Goal: Task Accomplishment & Management: Complete application form

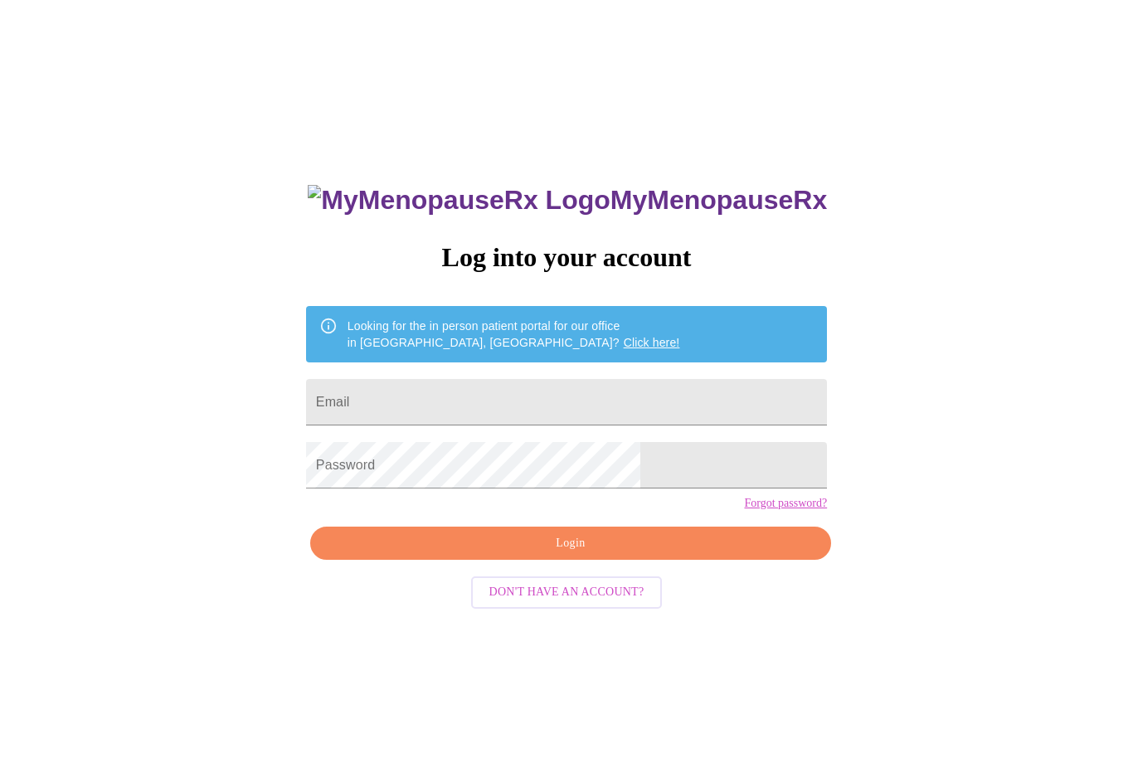
scroll to position [72, 0]
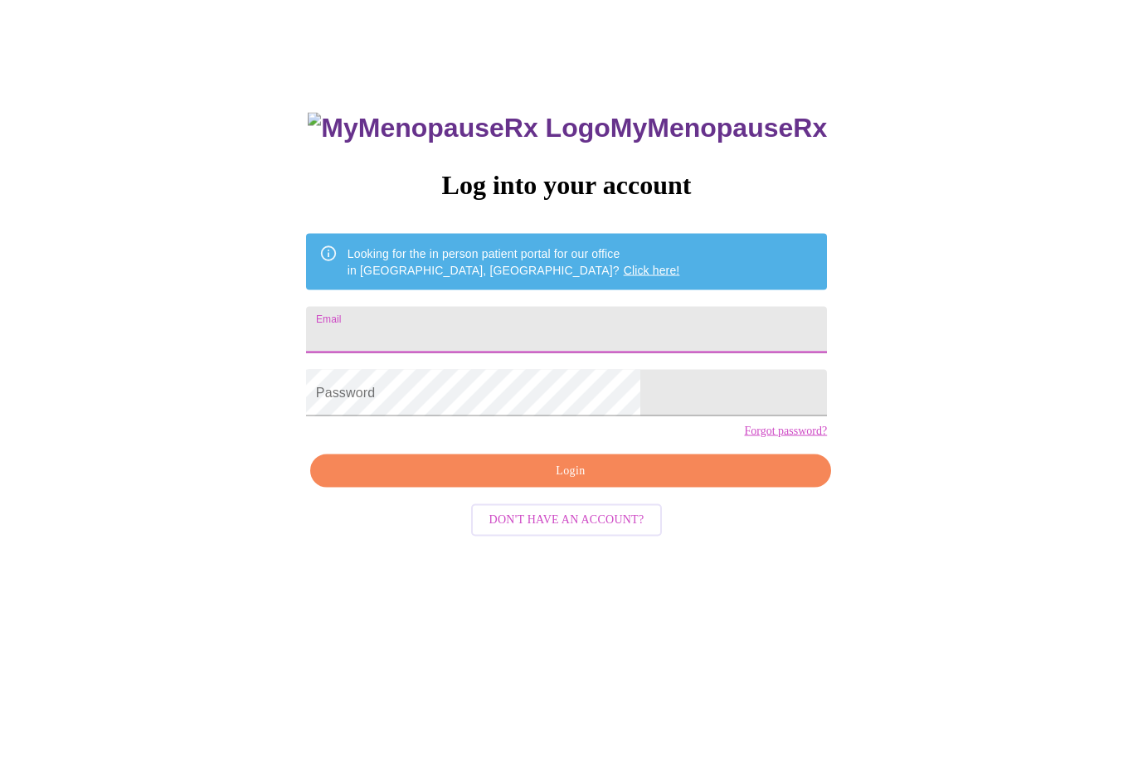
type input "lilianaolalde@hotmail.com"
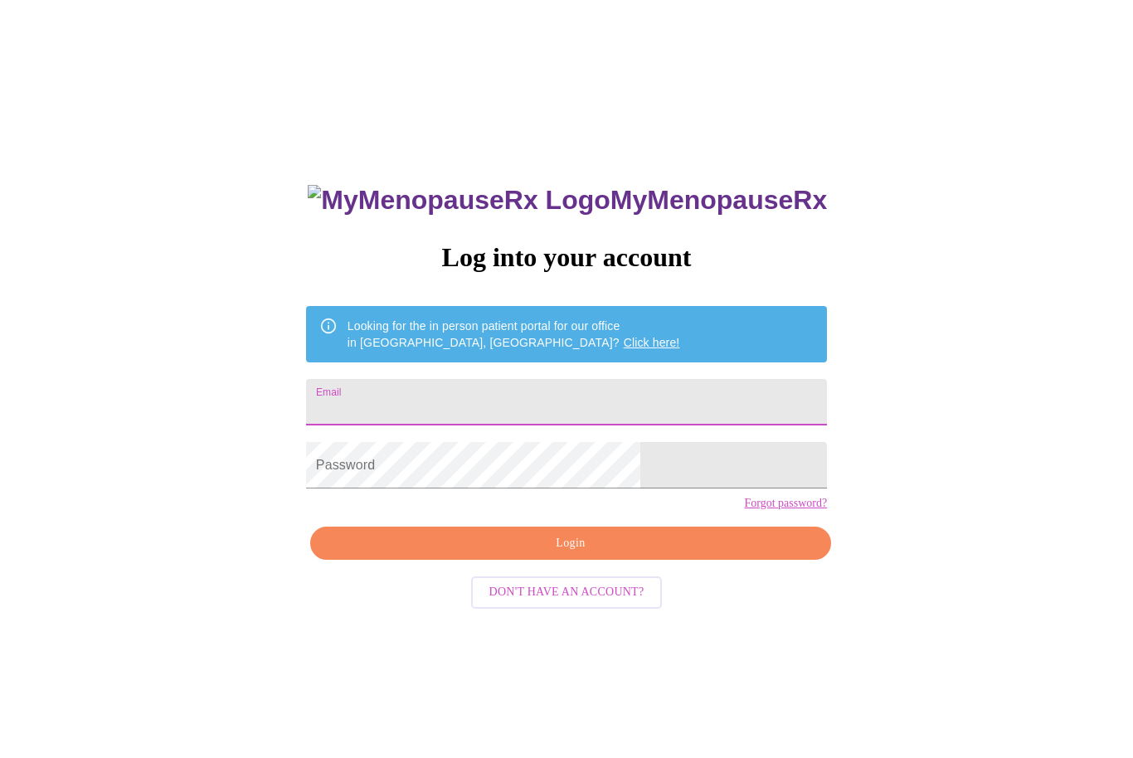
scroll to position [177, 0]
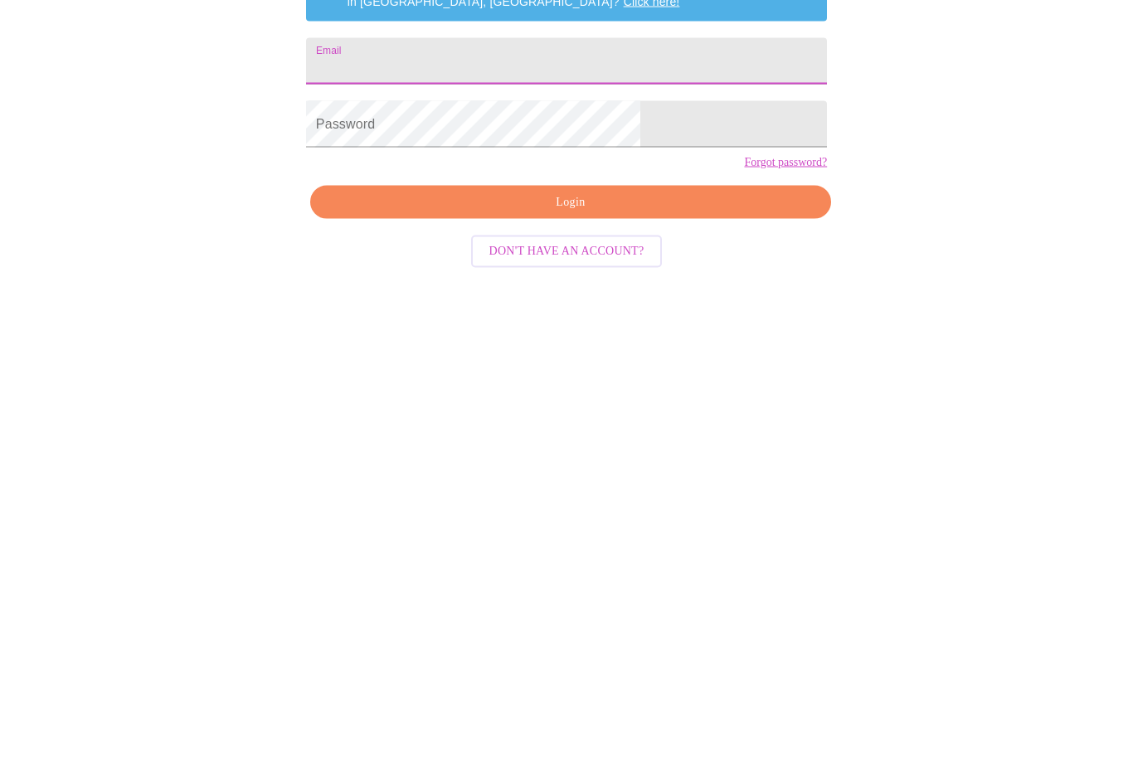
type input "lilianaolalde@hotmail.com"
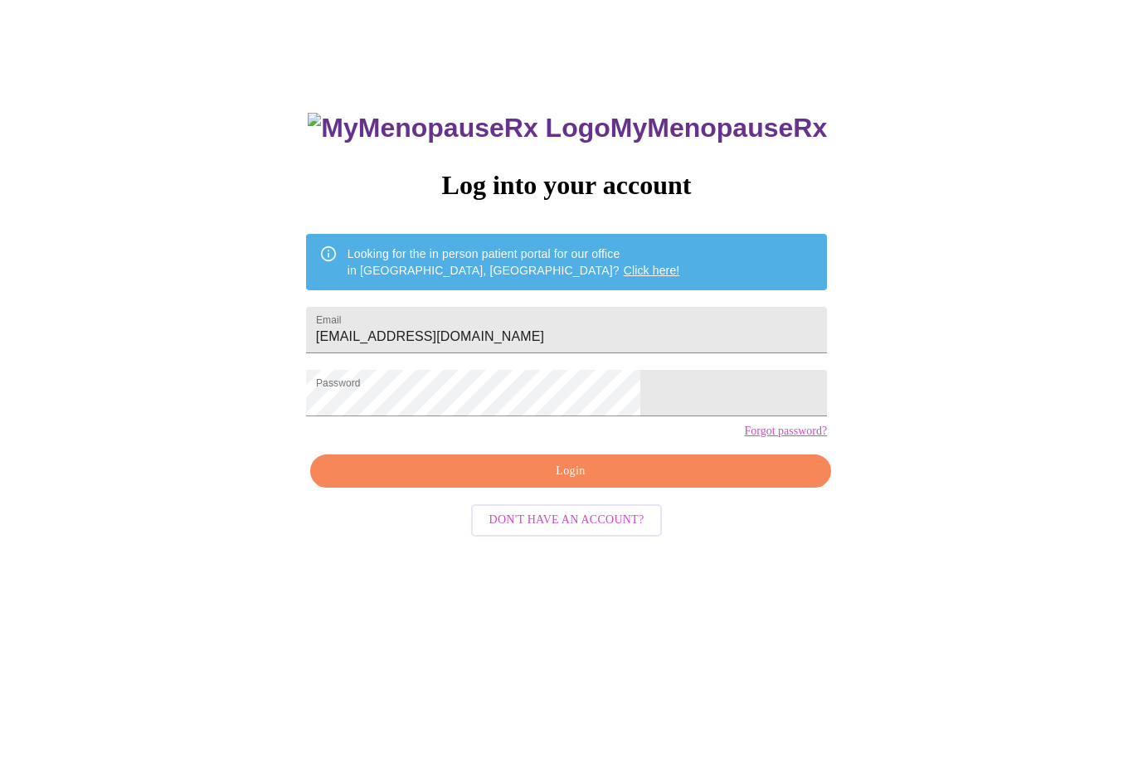
click at [614, 483] on span "Login" at bounding box center [570, 472] width 483 height 21
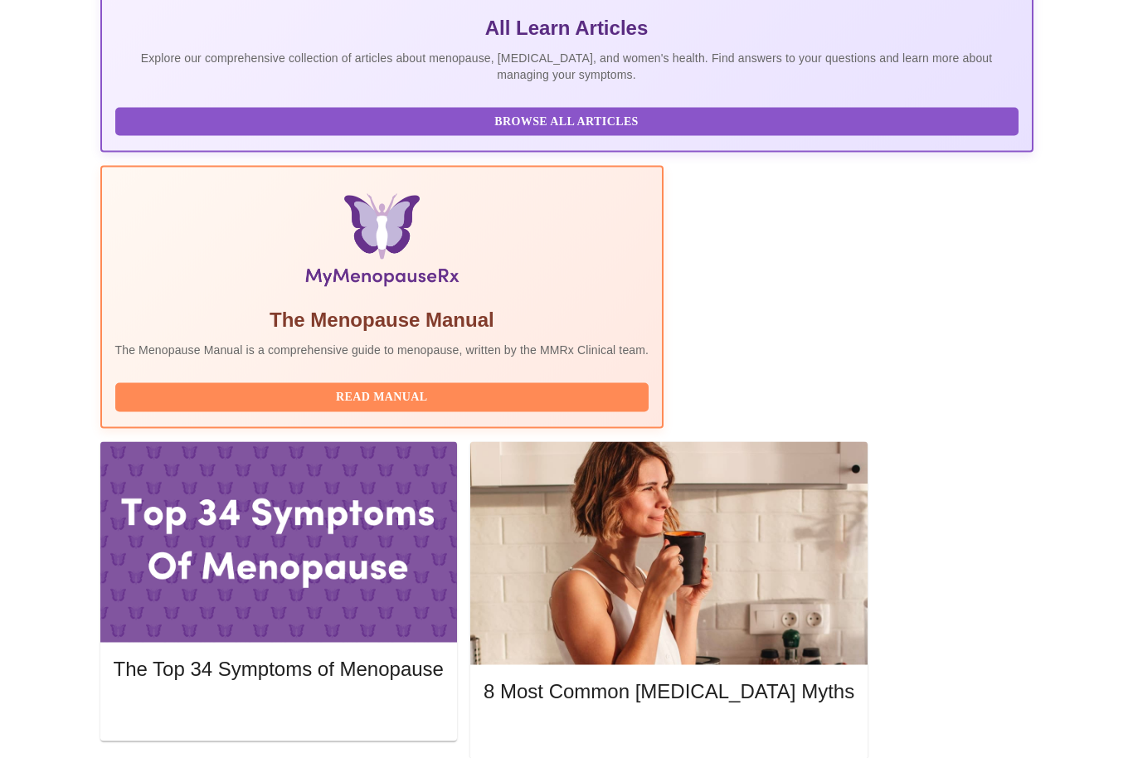
scroll to position [416, 0]
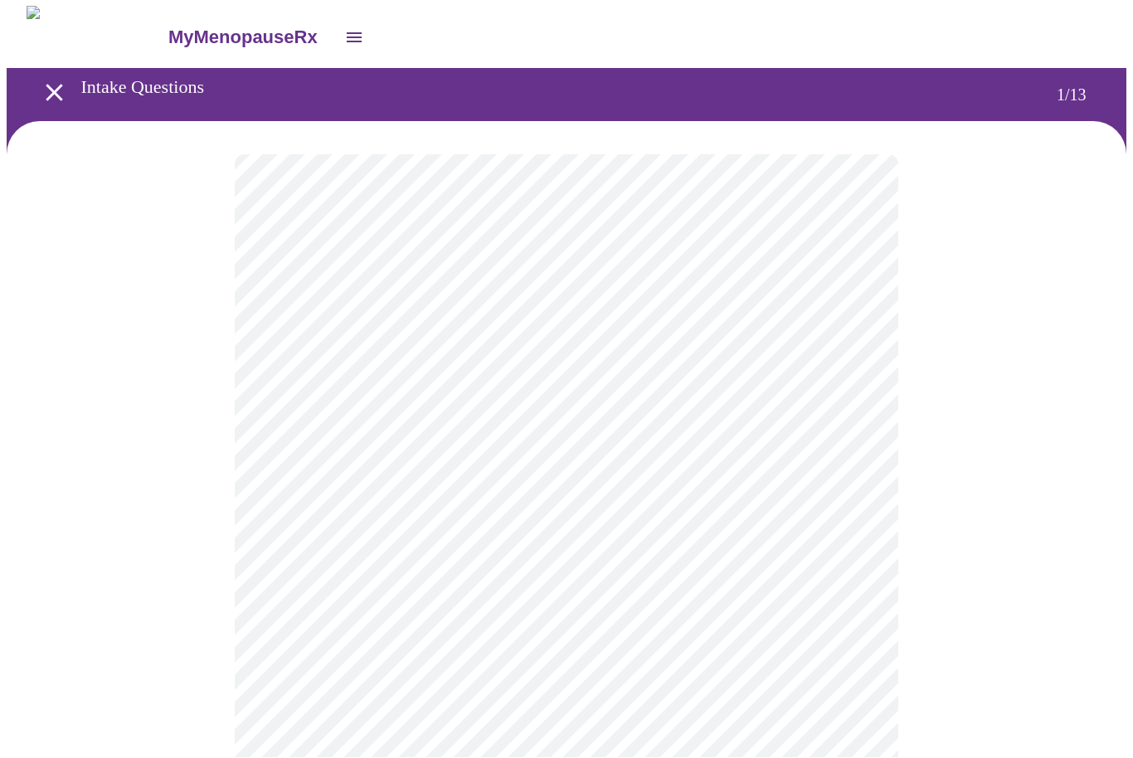
scroll to position [1, 0]
click at [832, 363] on body "MyMenopauseRx Intake Questions 1 / 13" at bounding box center [567, 762] width 1120 height 1513
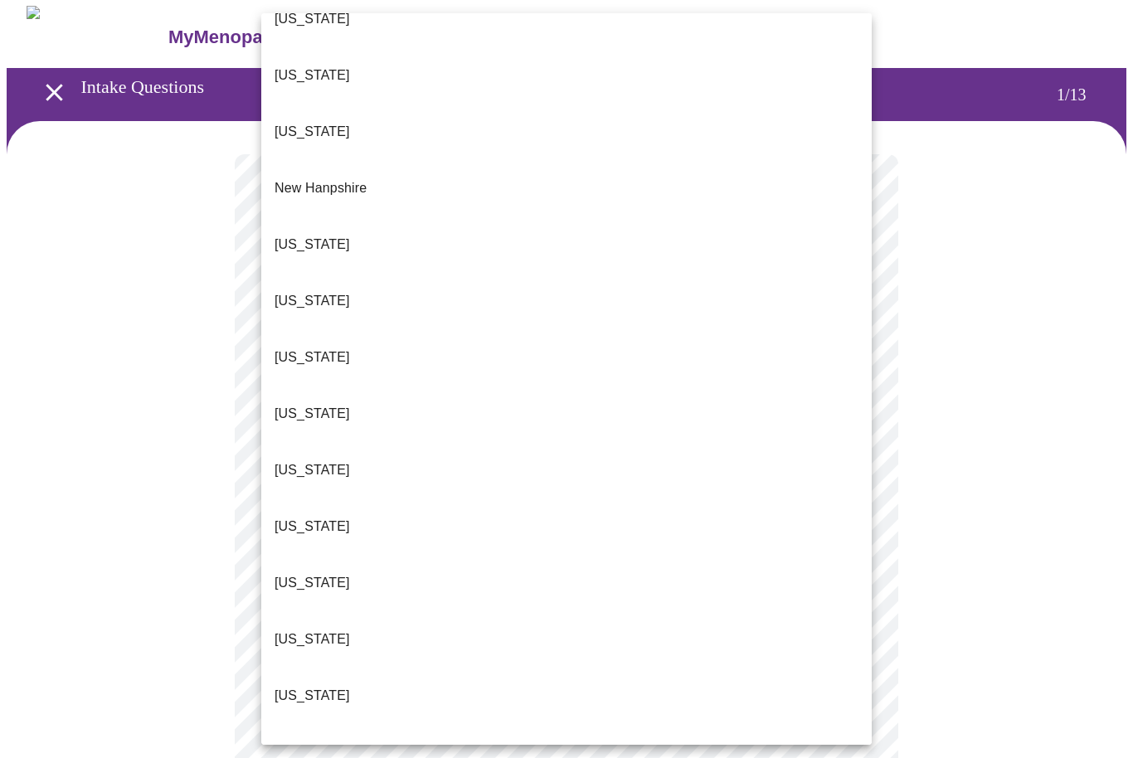
scroll to position [1439, 0]
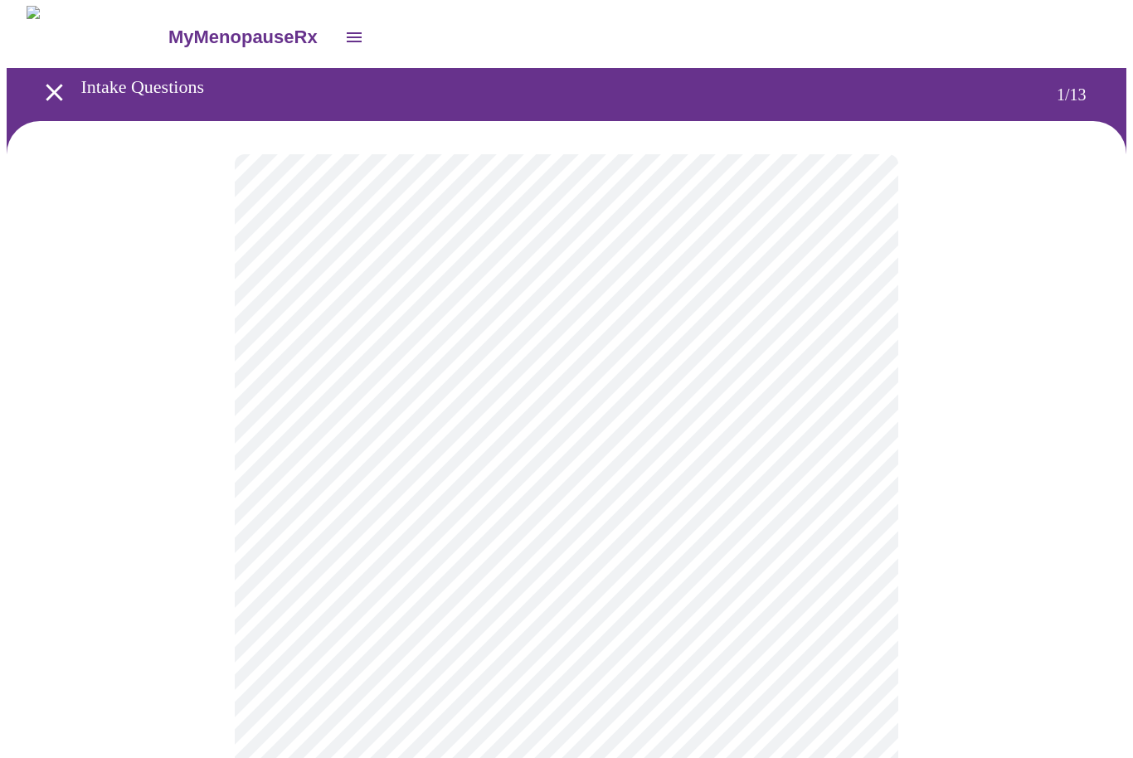
click at [856, 485] on body "MyMenopauseRx Intake Questions 1 / 13" at bounding box center [567, 758] width 1120 height 1504
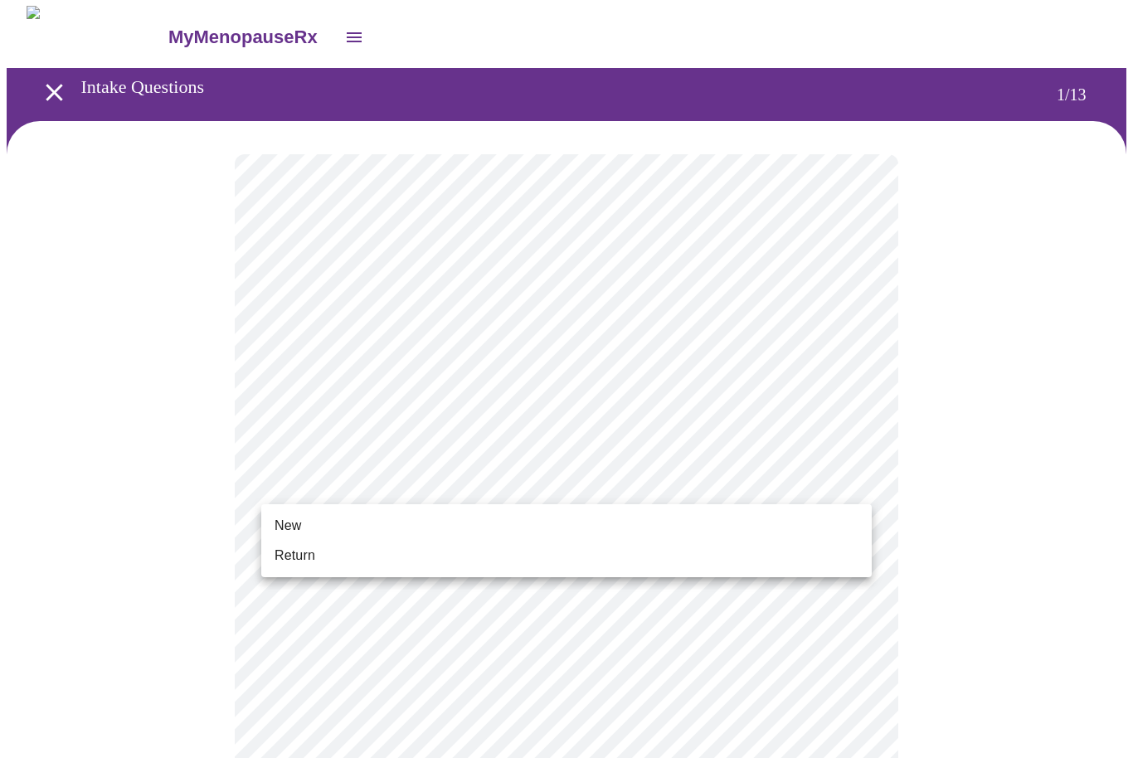
click at [310, 558] on span "Return" at bounding box center [295, 556] width 41 height 20
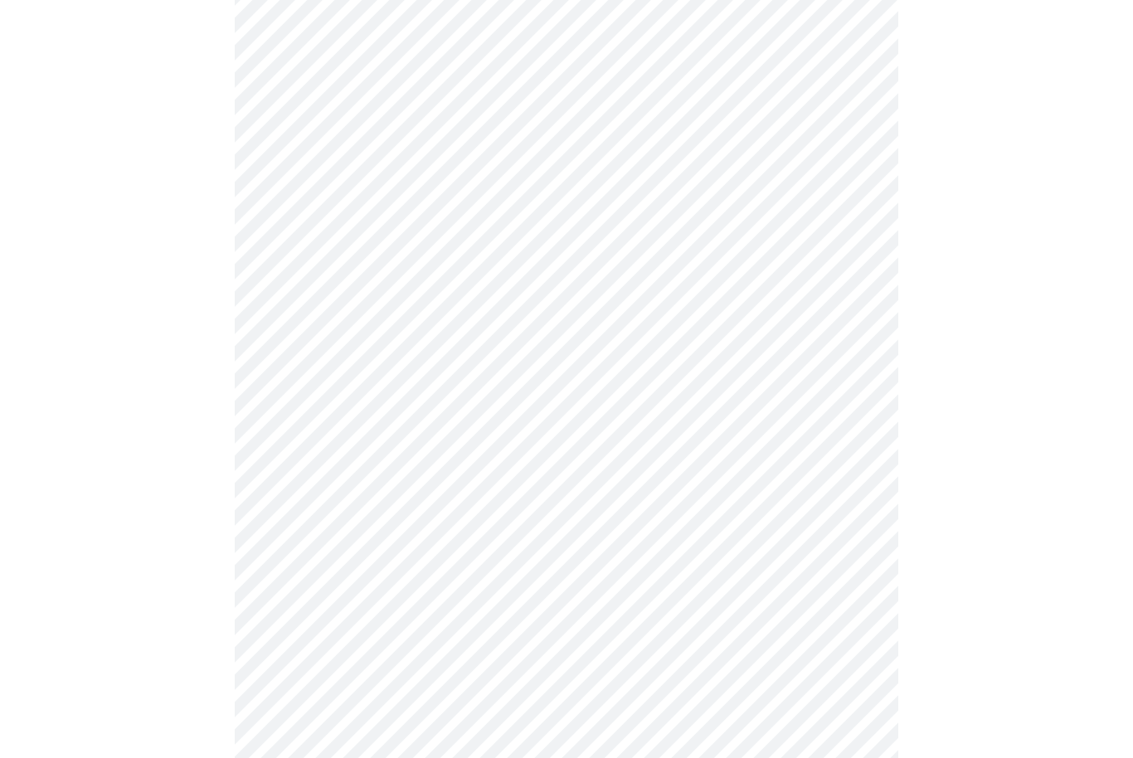
scroll to position [0, 0]
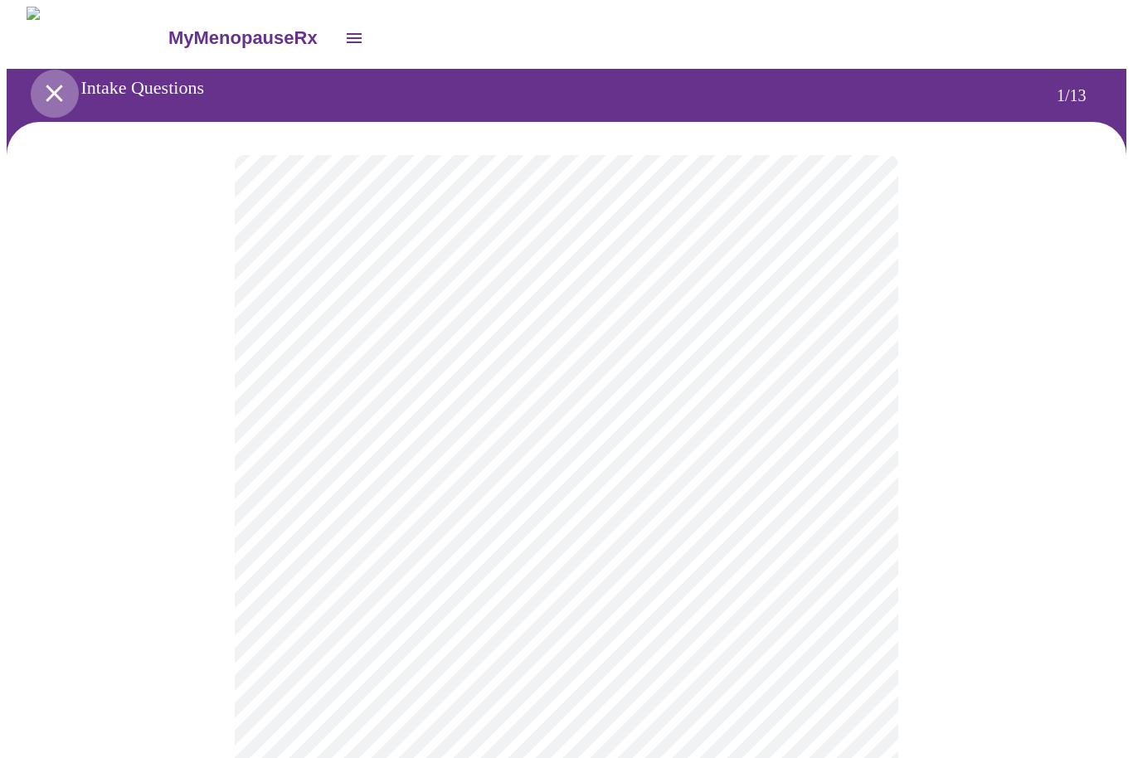
click at [50, 90] on icon "open drawer" at bounding box center [54, 93] width 17 height 17
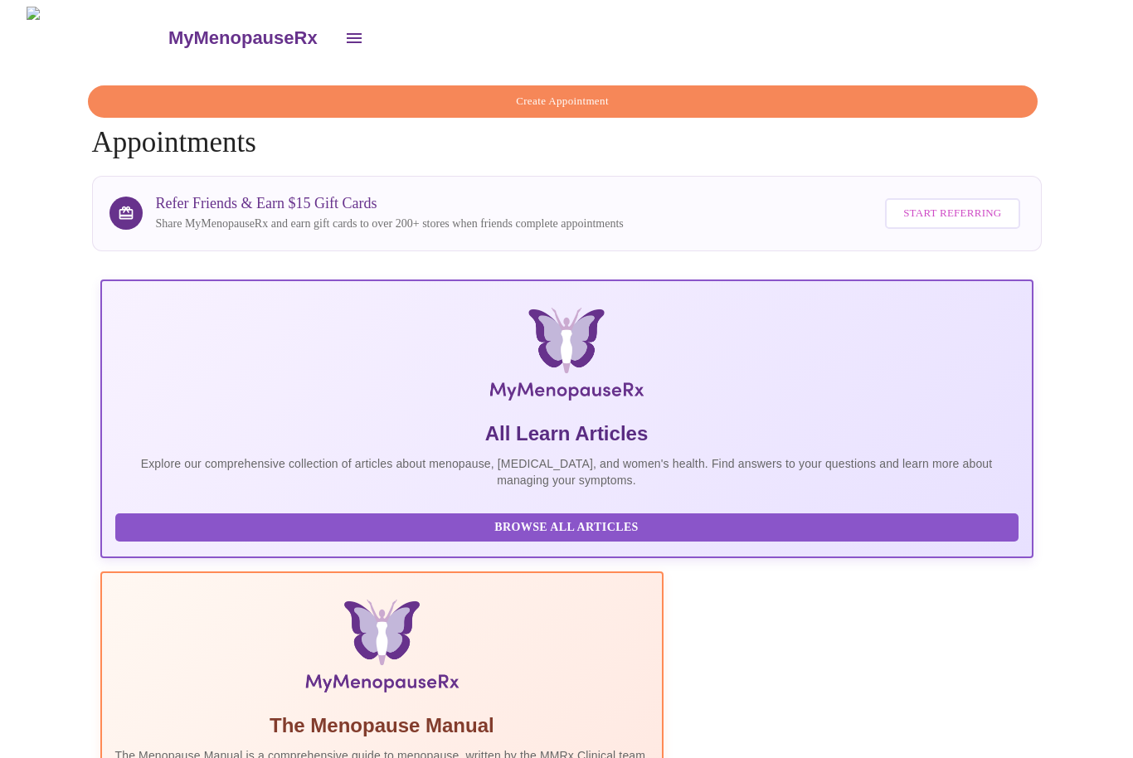
click at [344, 33] on icon "open drawer" at bounding box center [354, 38] width 20 height 20
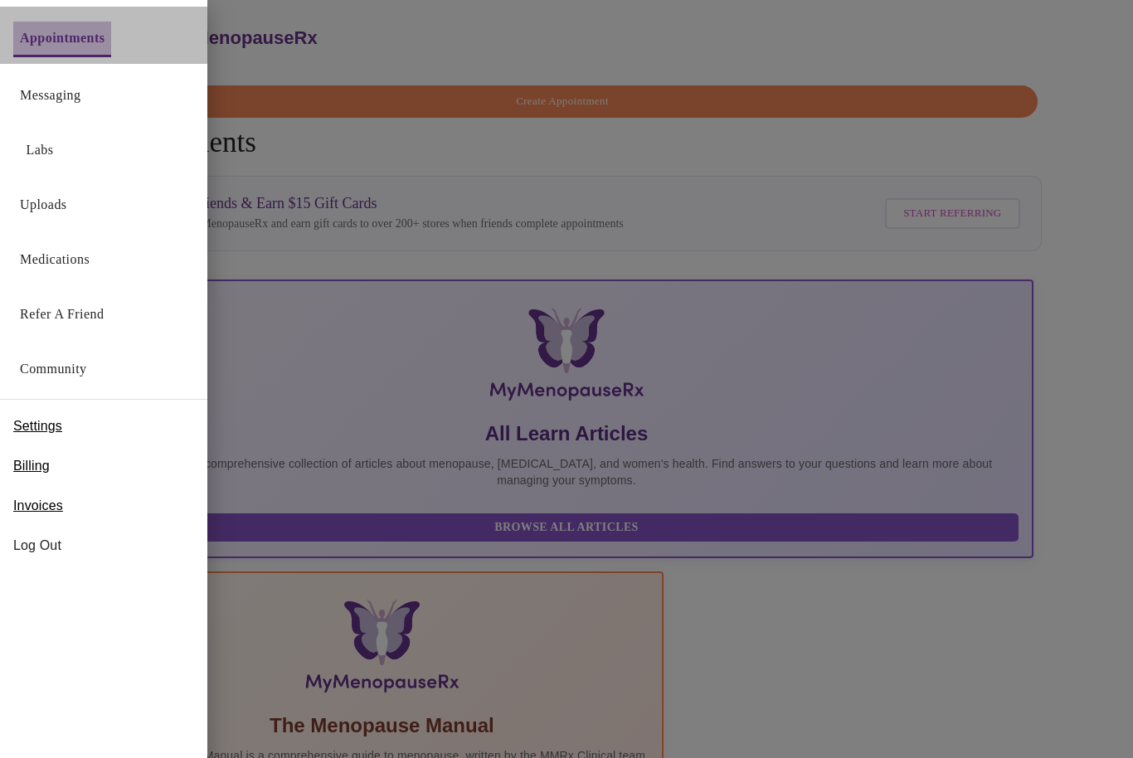
click at [105, 32] on link "Appointments" at bounding box center [62, 38] width 85 height 23
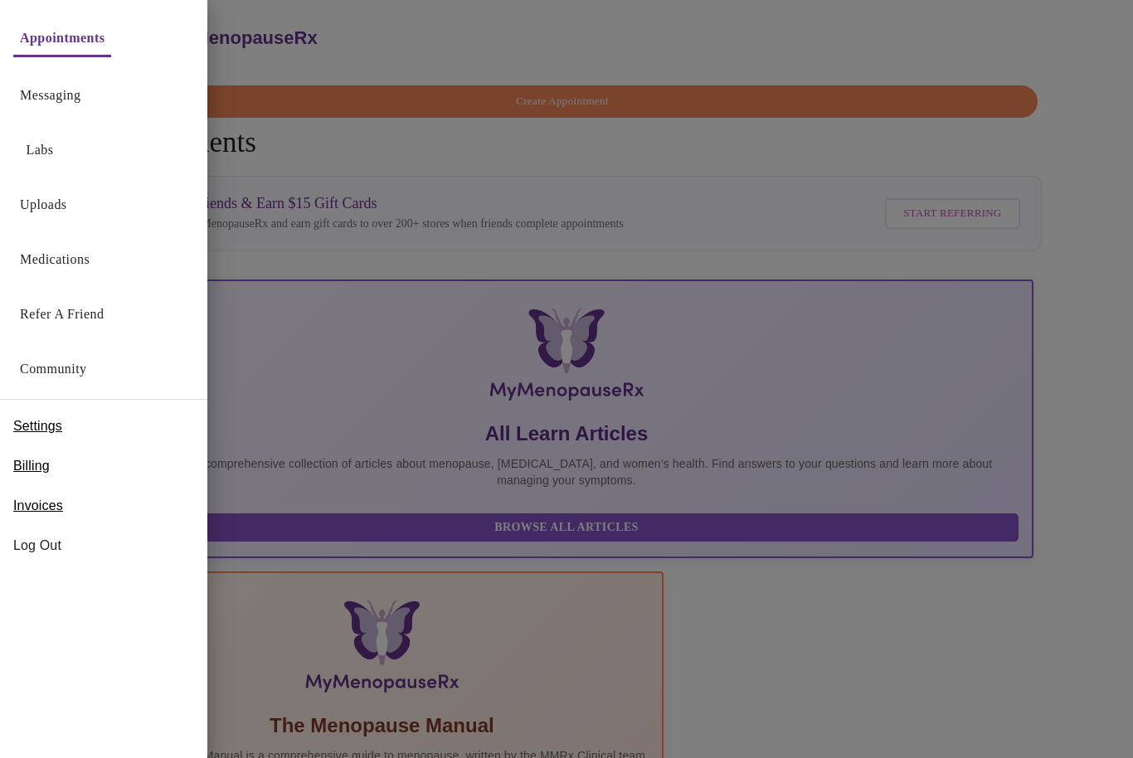
click at [69, 47] on link "Appointments" at bounding box center [62, 38] width 85 height 23
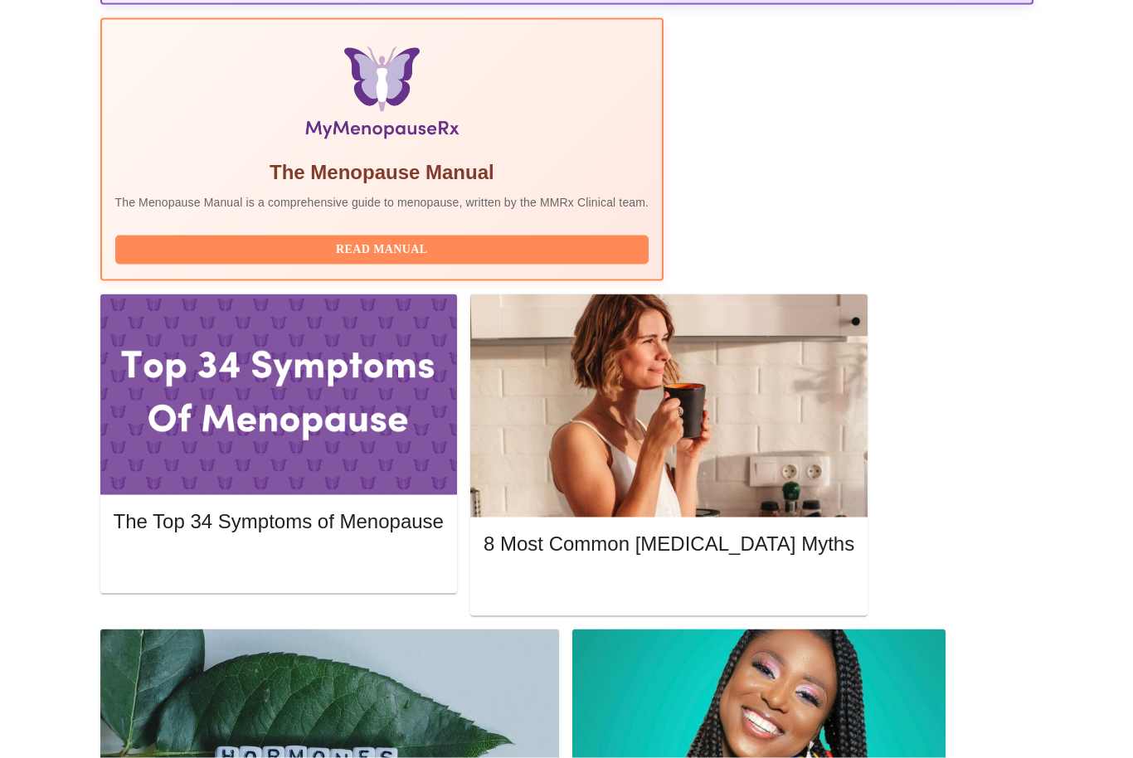
scroll to position [557, 0]
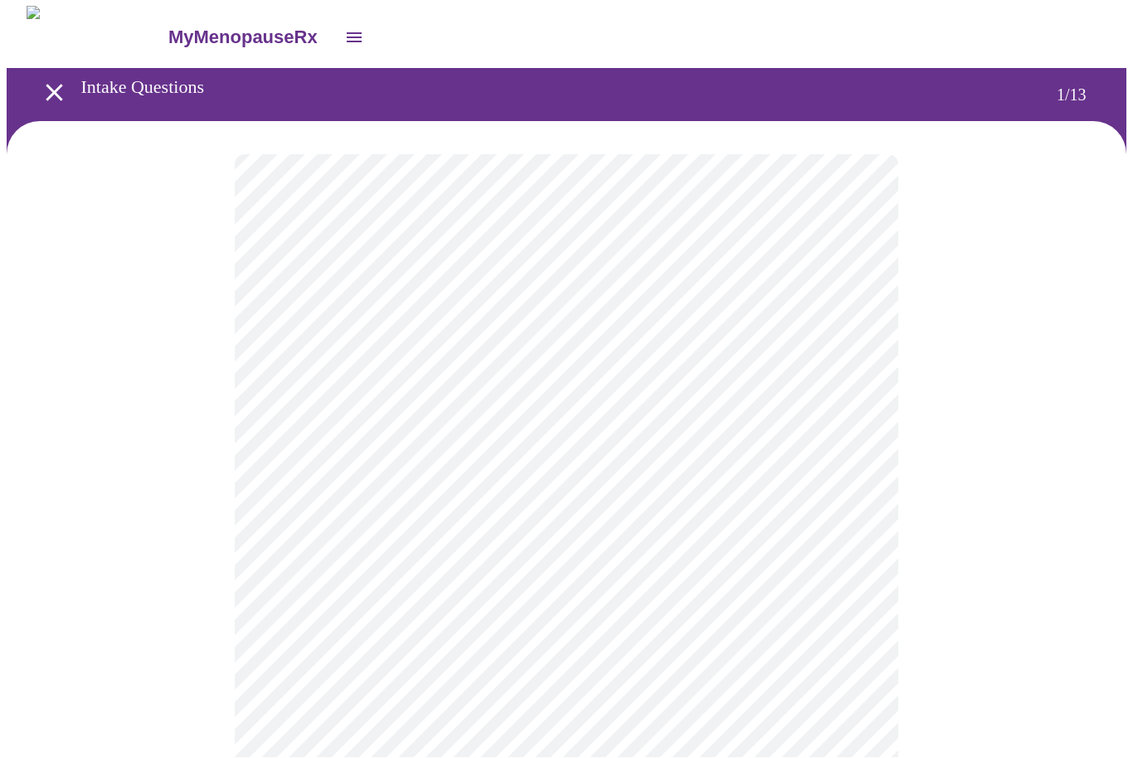
scroll to position [1, 0]
click at [836, 366] on body "MyMenopauseRx Intake Questions 1 / 13" at bounding box center [567, 762] width 1120 height 1513
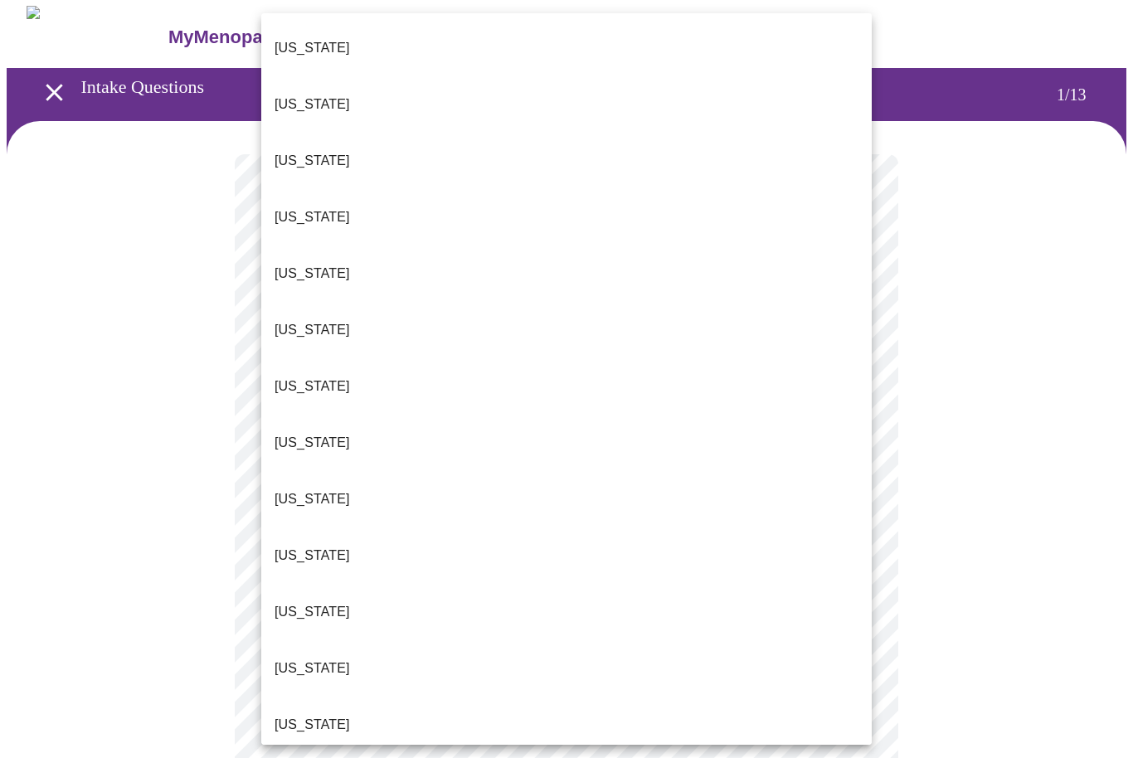
scroll to position [1388, 0]
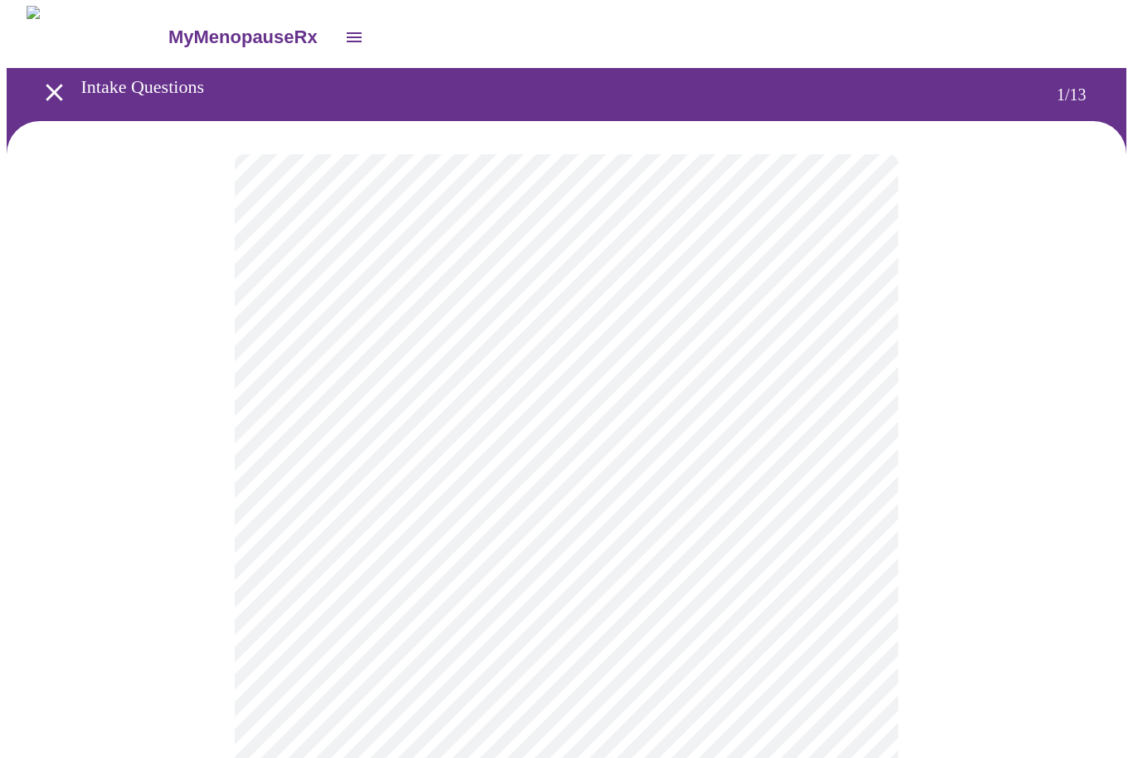
click at [481, 485] on body "MyMenopauseRx Intake Questions 1 / 13" at bounding box center [567, 758] width 1120 height 1504
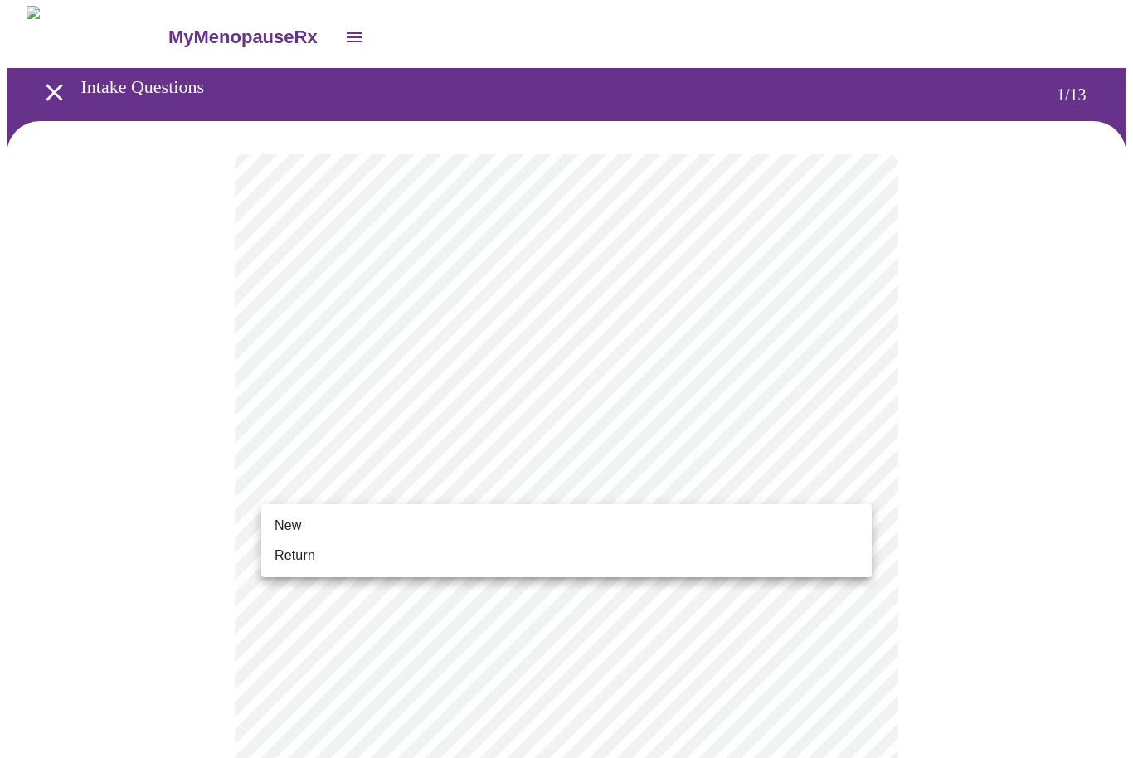
click at [326, 563] on li "Return" at bounding box center [566, 556] width 611 height 30
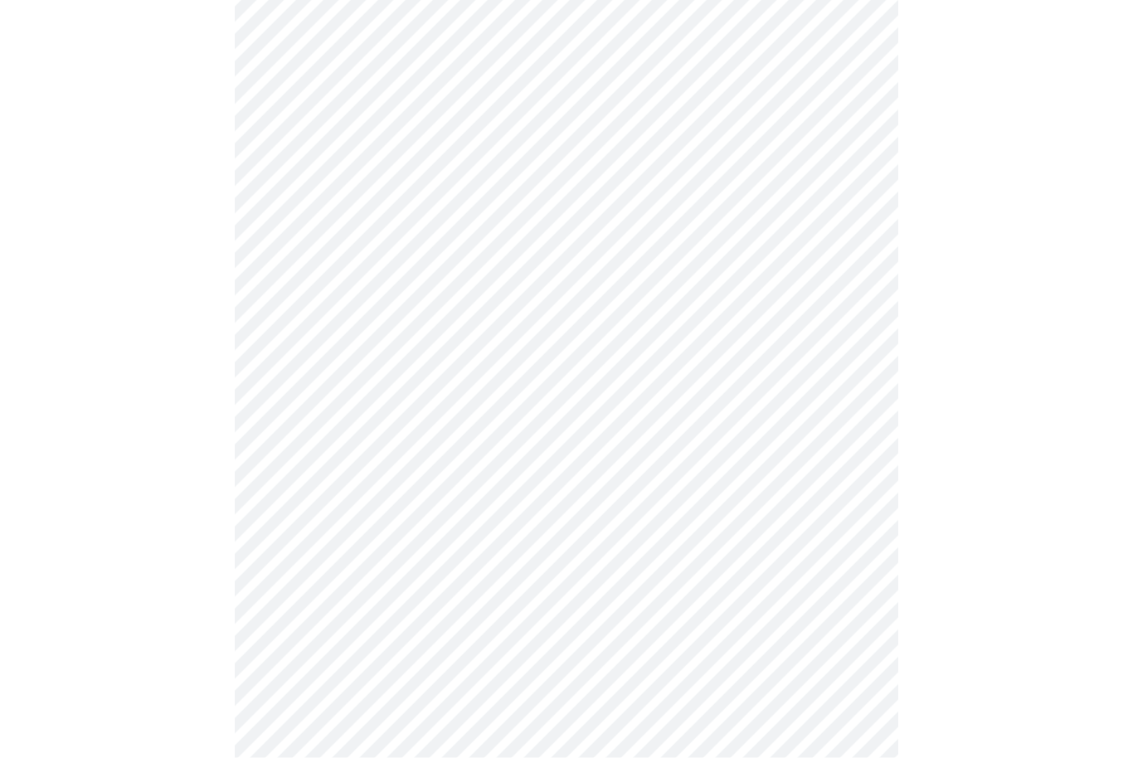
scroll to position [0, 0]
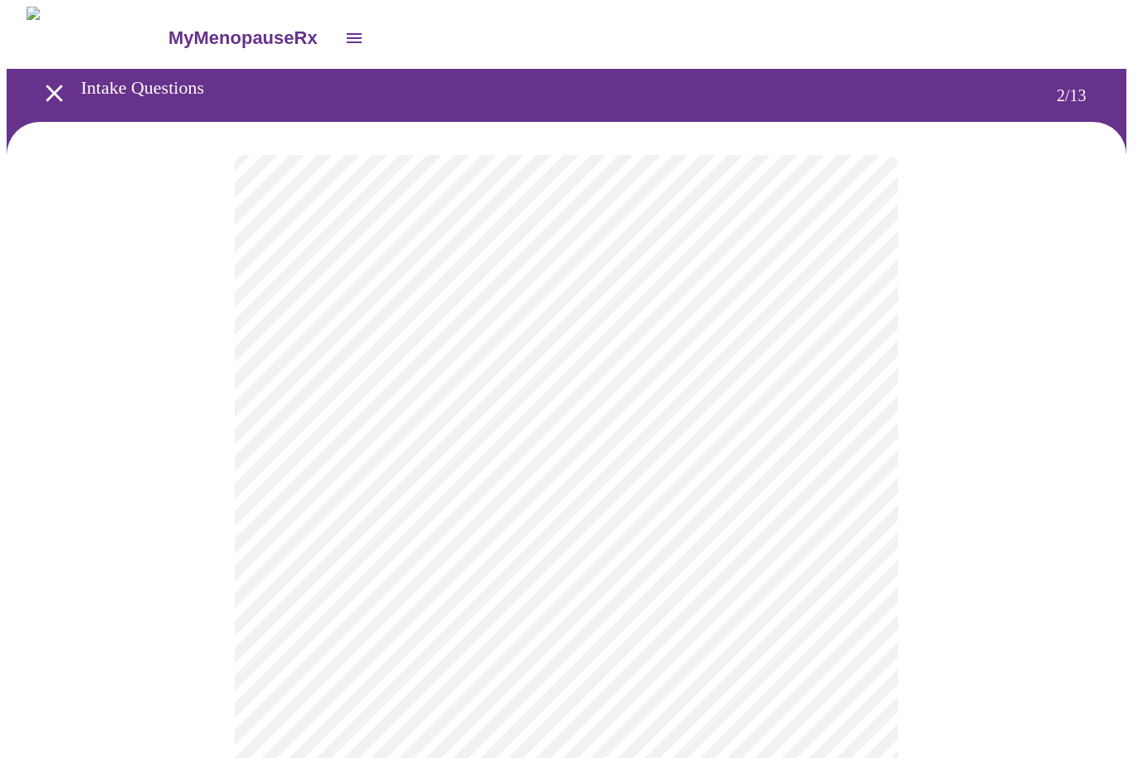
click at [847, 353] on body "MyMenopauseRx Intake Questions 2 / 13" at bounding box center [567, 504] width 1120 height 995
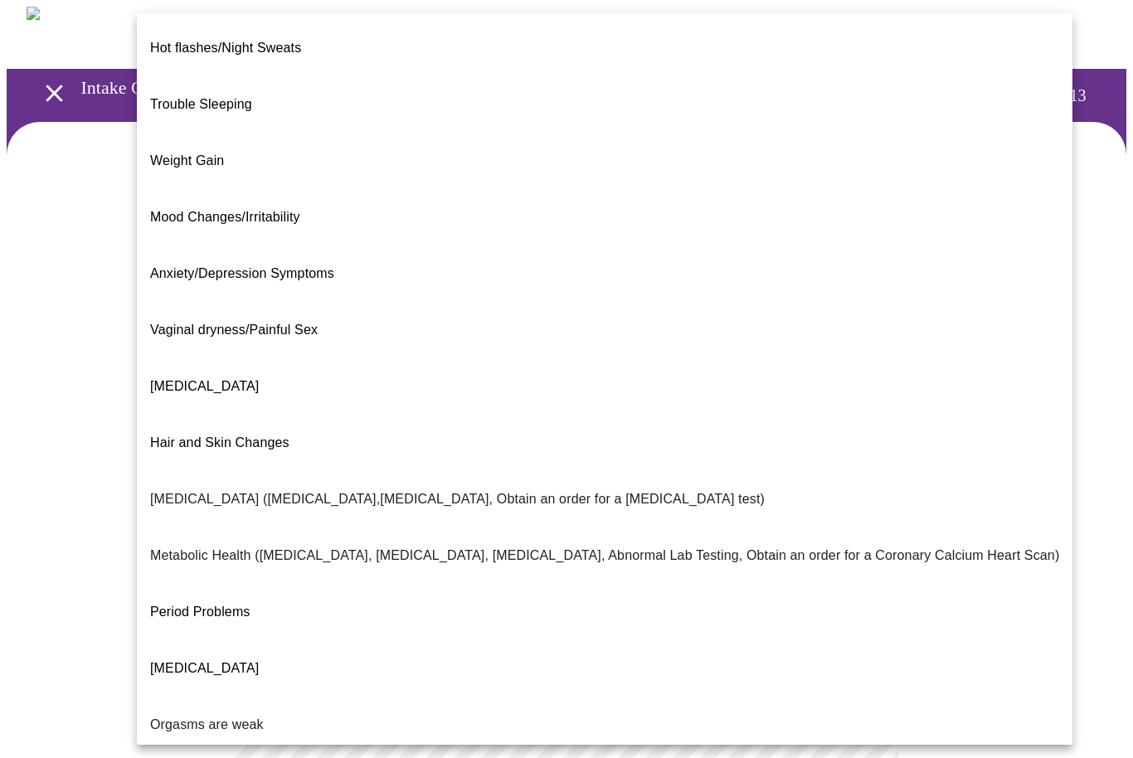
click at [1037, 397] on div at bounding box center [566, 379] width 1133 height 758
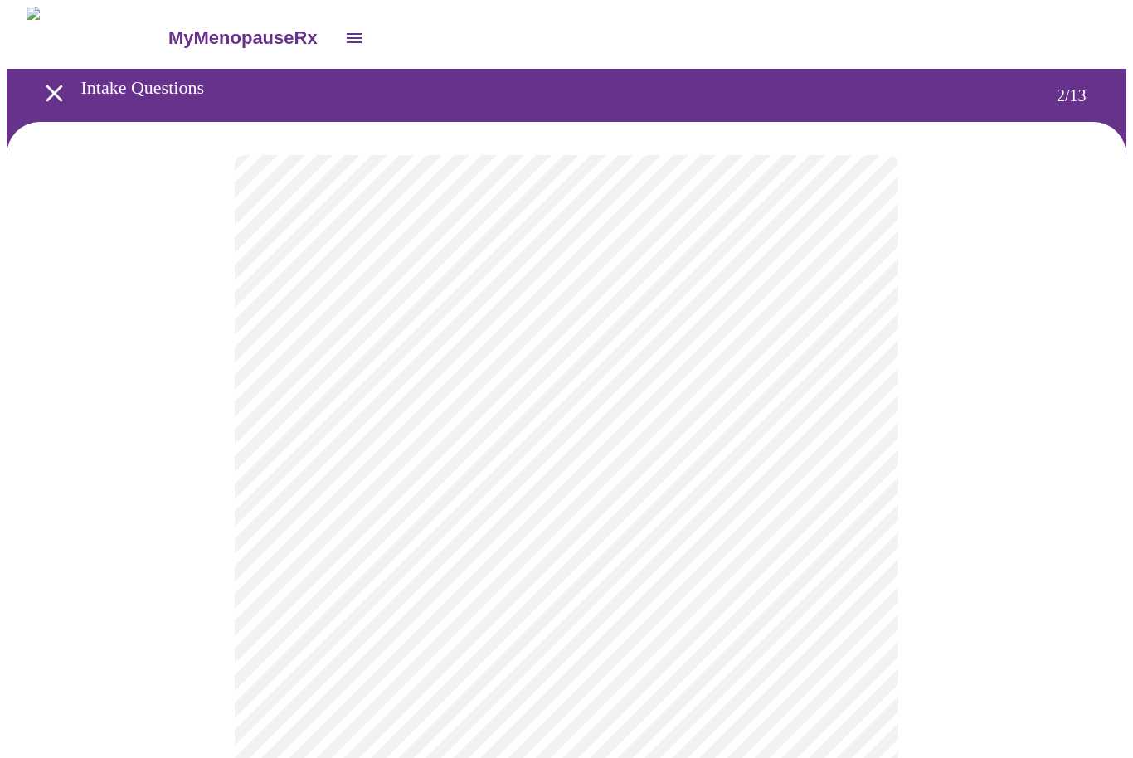
click at [856, 347] on body "MyMenopauseRx Intake Questions 2 / 13" at bounding box center [567, 504] width 1120 height 995
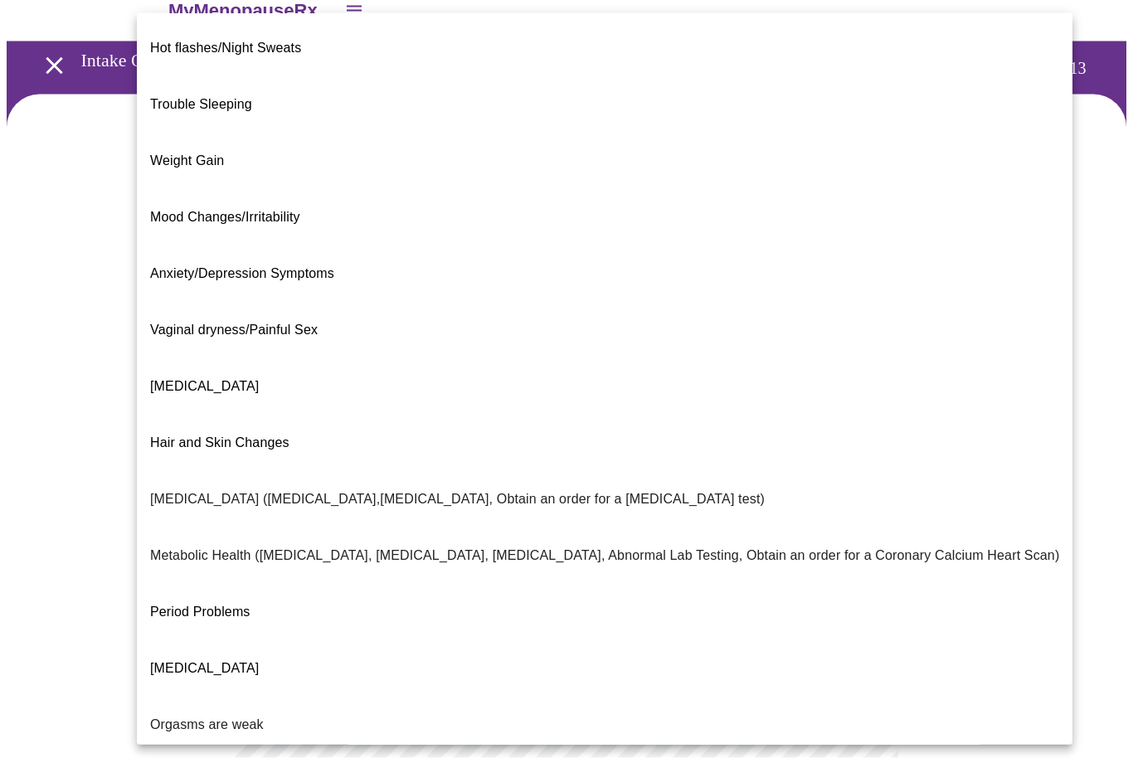
scroll to position [37, 0]
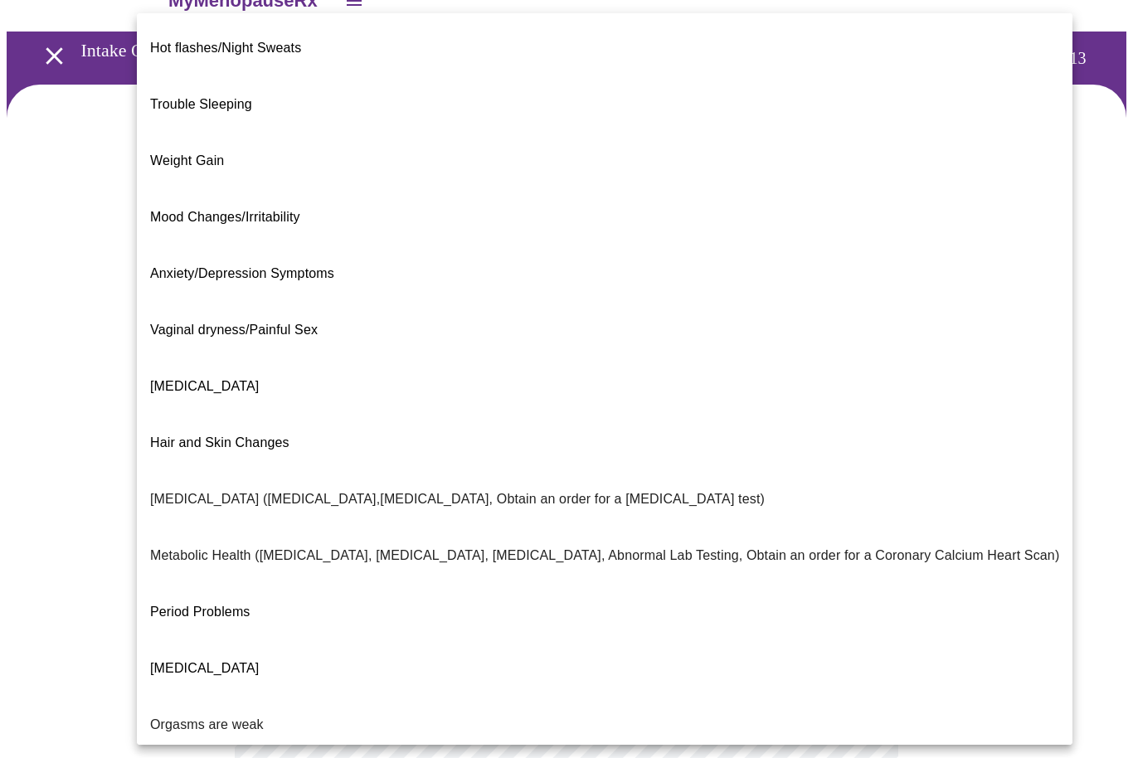
click at [274, 420] on span "Hair and Skin Changes" at bounding box center [219, 443] width 139 height 46
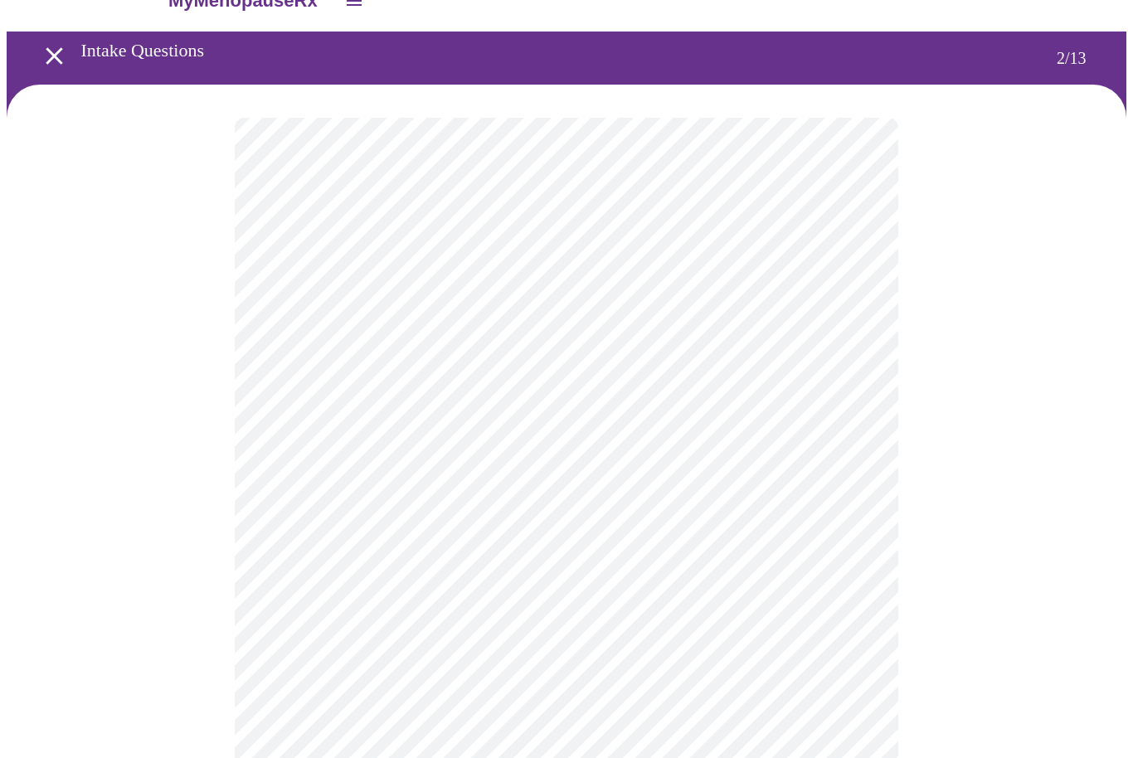
click at [837, 478] on body "MyMenopauseRx Intake Questions 2 / 13" at bounding box center [567, 462] width 1120 height 986
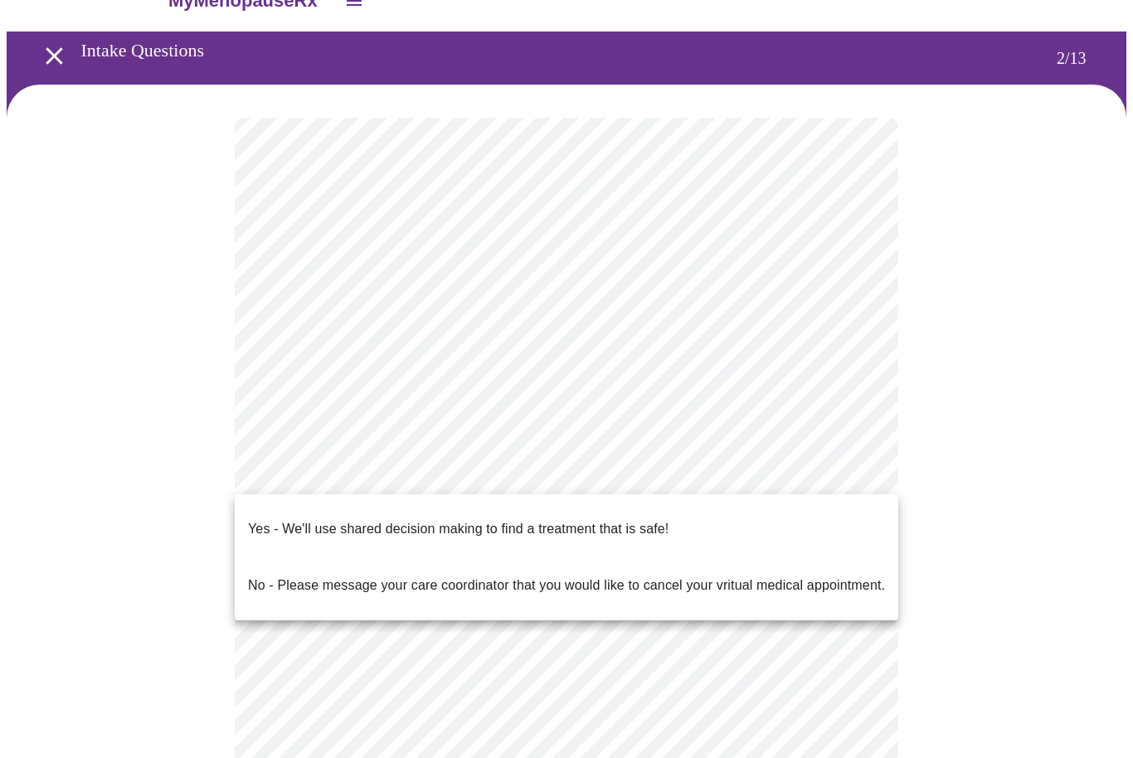
click at [549, 576] on p "No - Please message your care coordinator that you would like to cancel your vr…" at bounding box center [566, 586] width 637 height 20
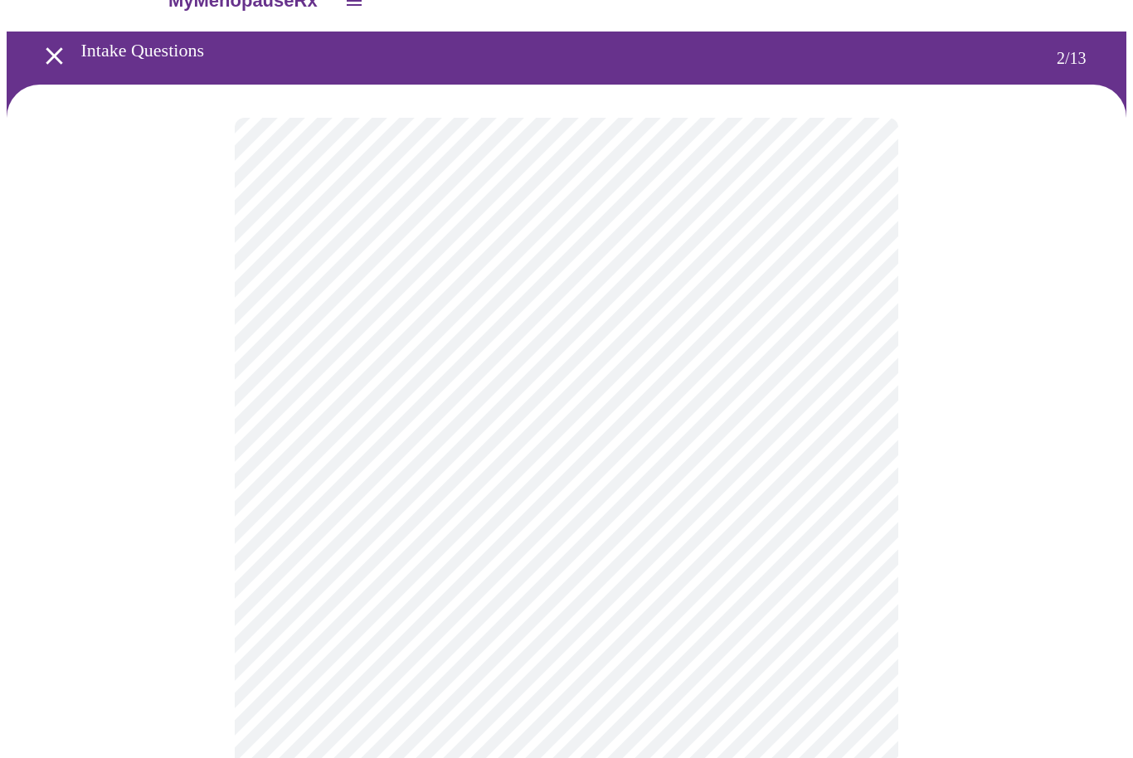
click at [838, 480] on body "MyMenopauseRx Intake Questions 2 / 13" at bounding box center [567, 457] width 1120 height 977
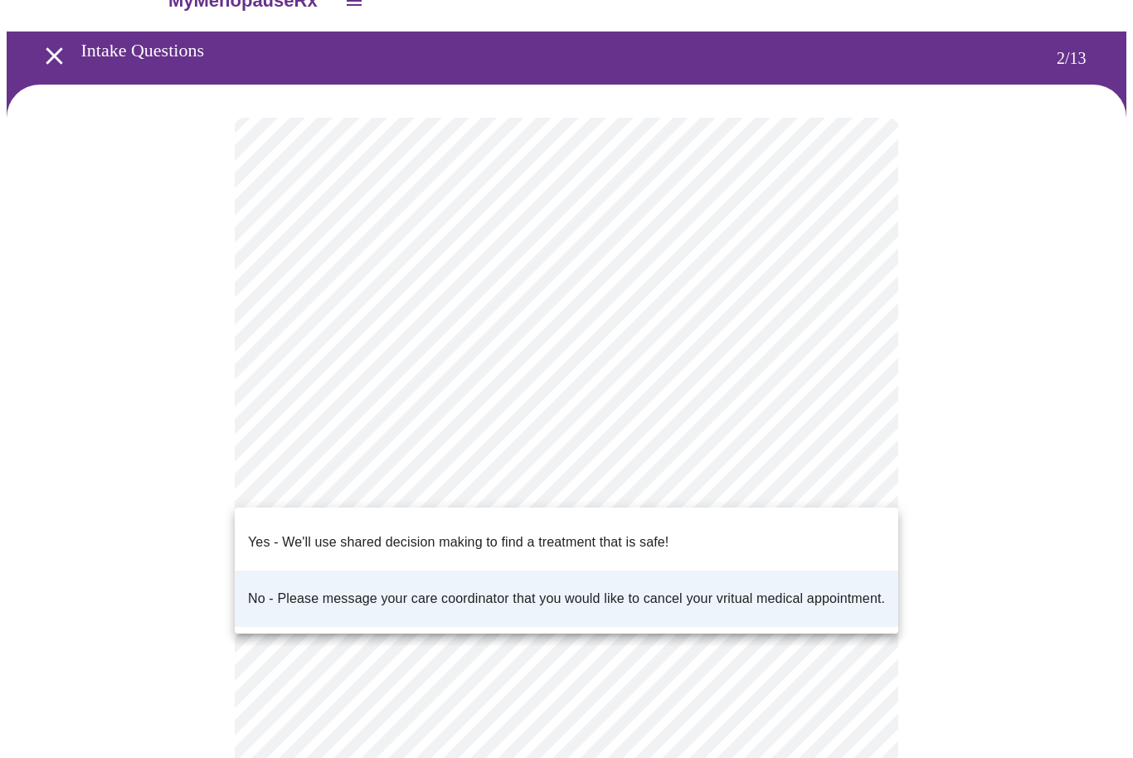
click at [373, 534] on p "Yes - We'll use shared decision making to find a treatment that is safe!" at bounding box center [458, 543] width 421 height 20
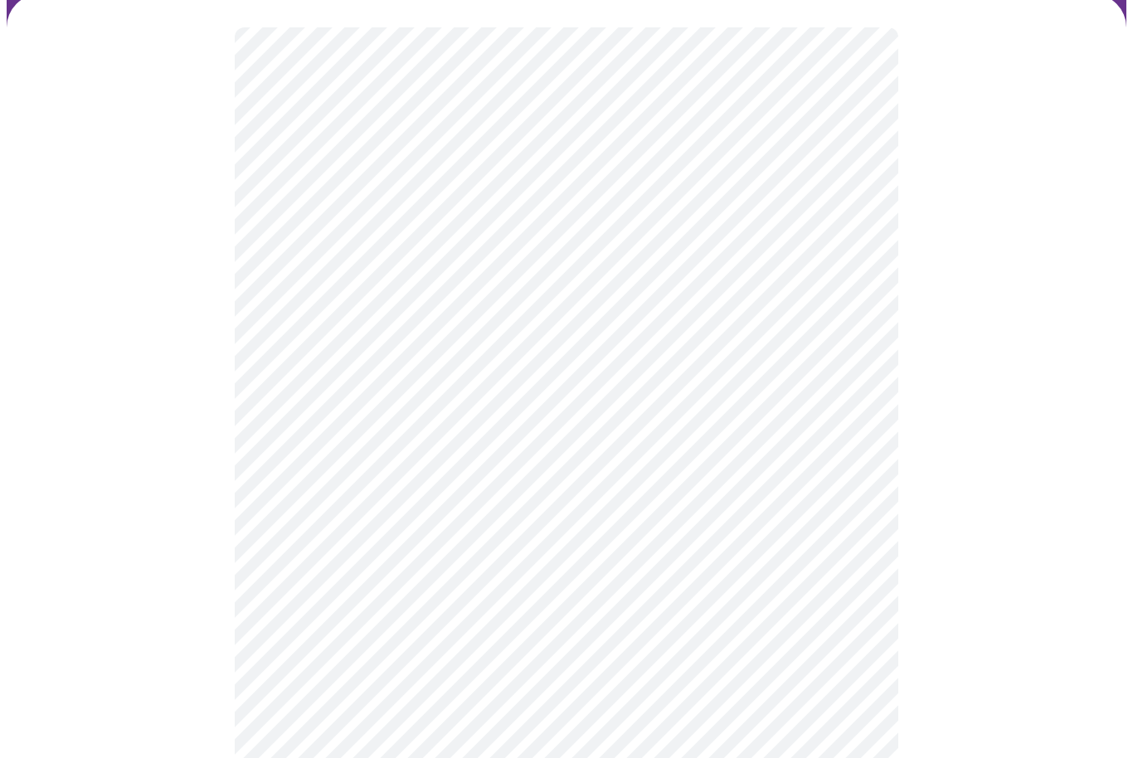
scroll to position [0, 0]
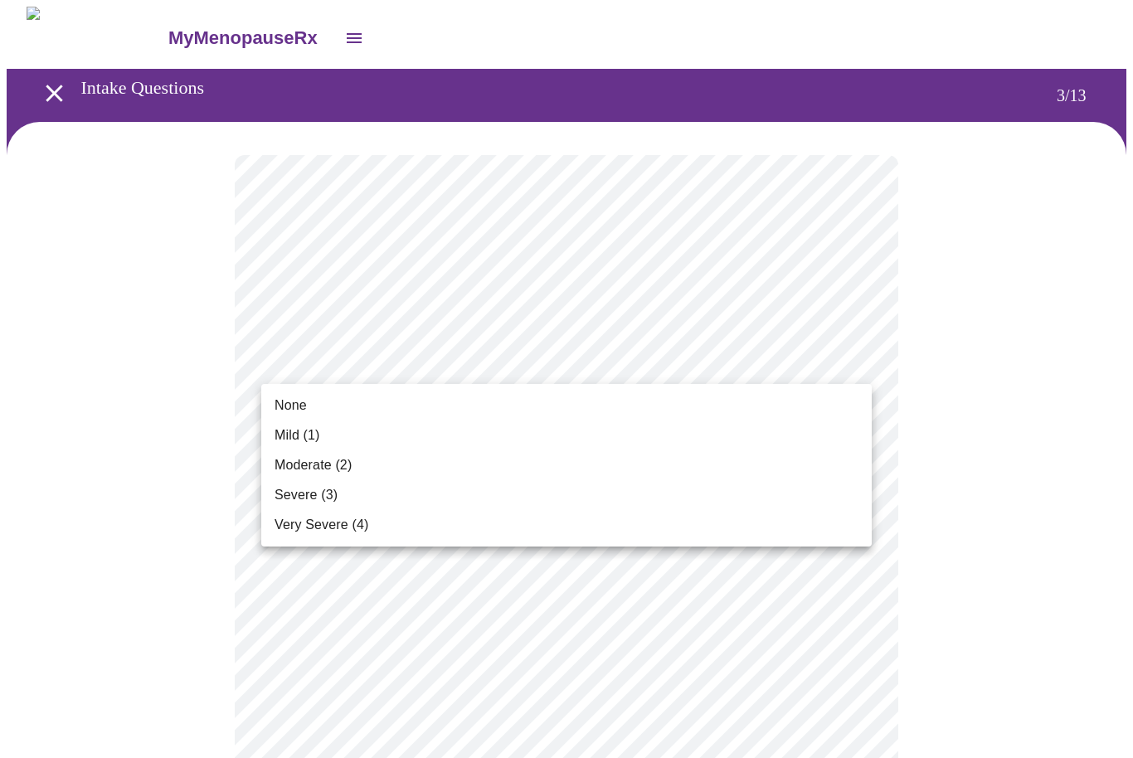
click at [340, 407] on li "None" at bounding box center [566, 406] width 611 height 30
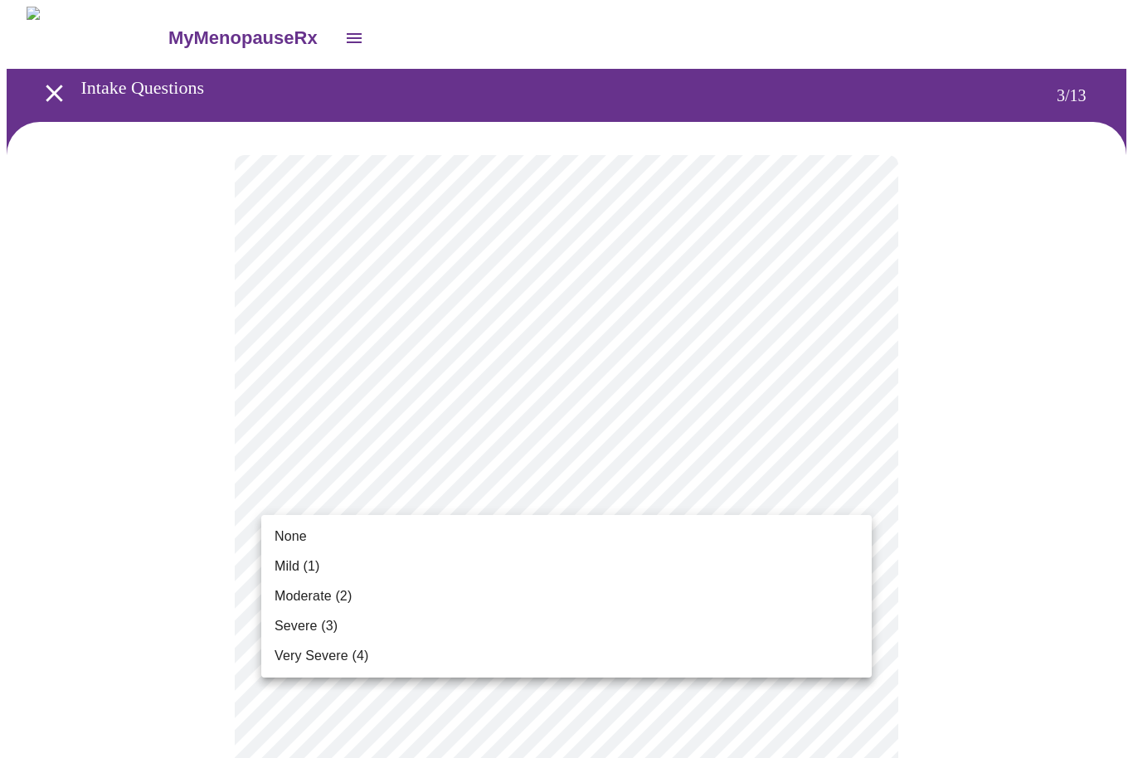
click at [370, 537] on li "None" at bounding box center [566, 537] width 611 height 30
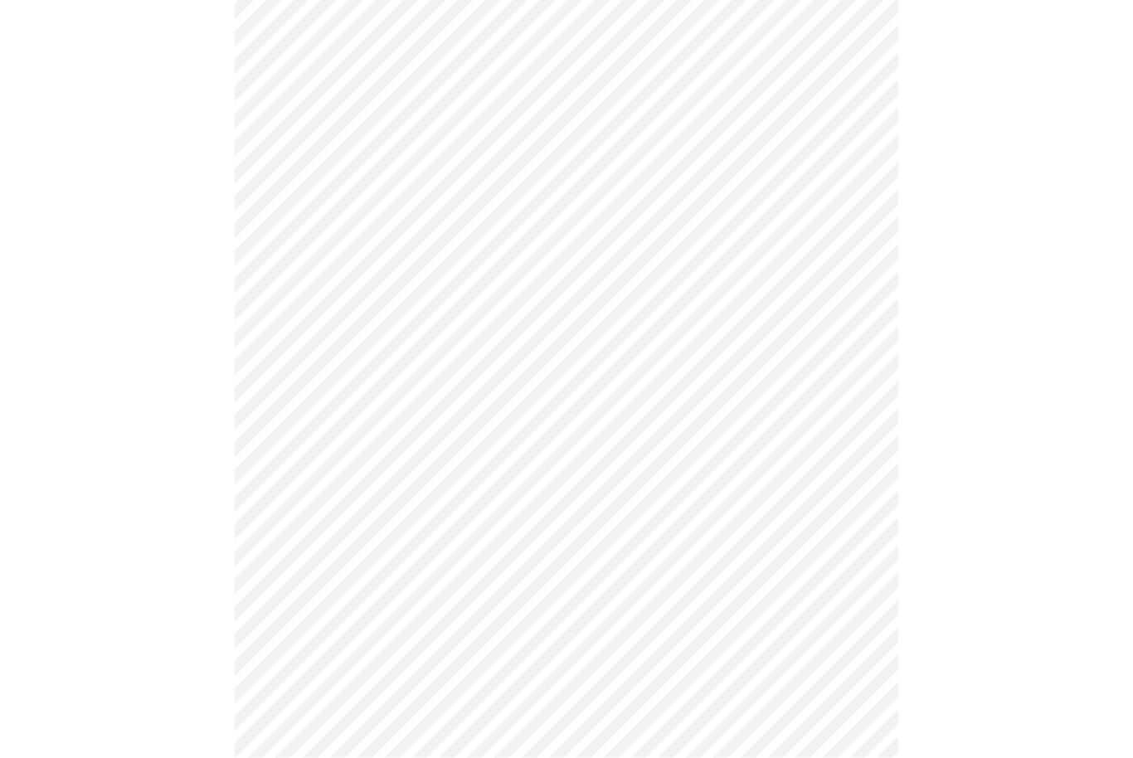
click at [849, 291] on body "MyMenopauseRx Intake Questions 3 / 13" at bounding box center [567, 740] width 1120 height 2153
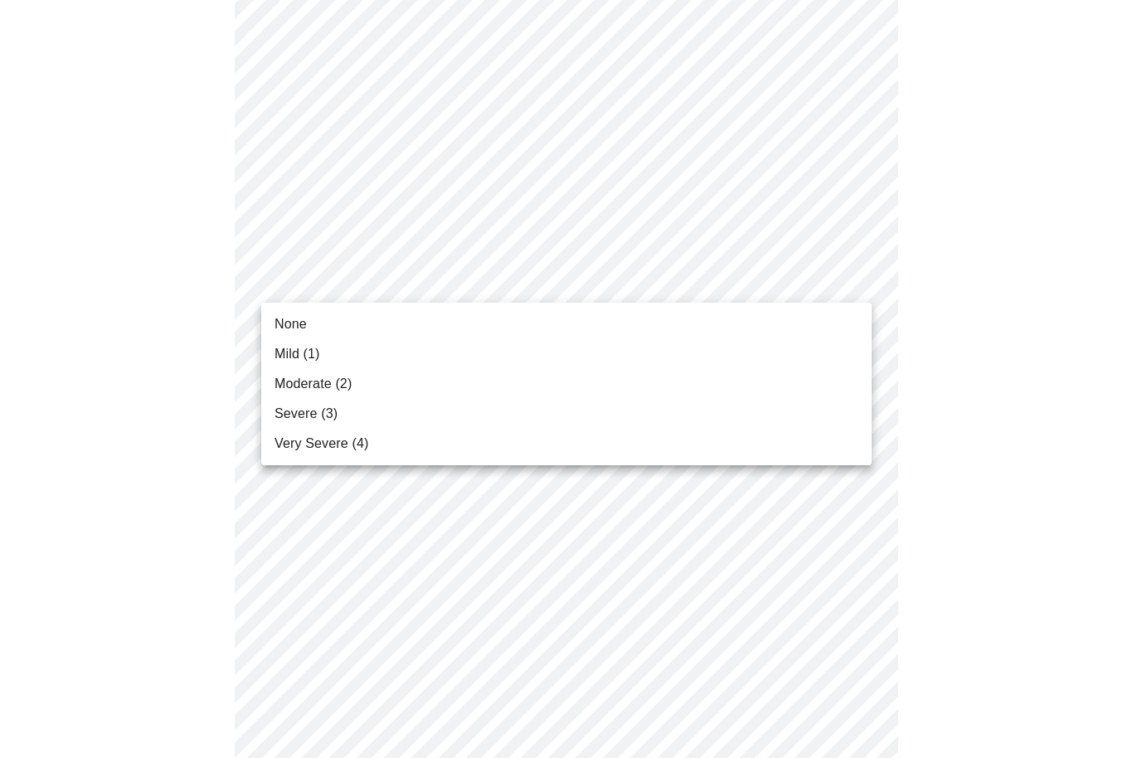
click at [332, 360] on li "Mild (1)" at bounding box center [566, 354] width 611 height 30
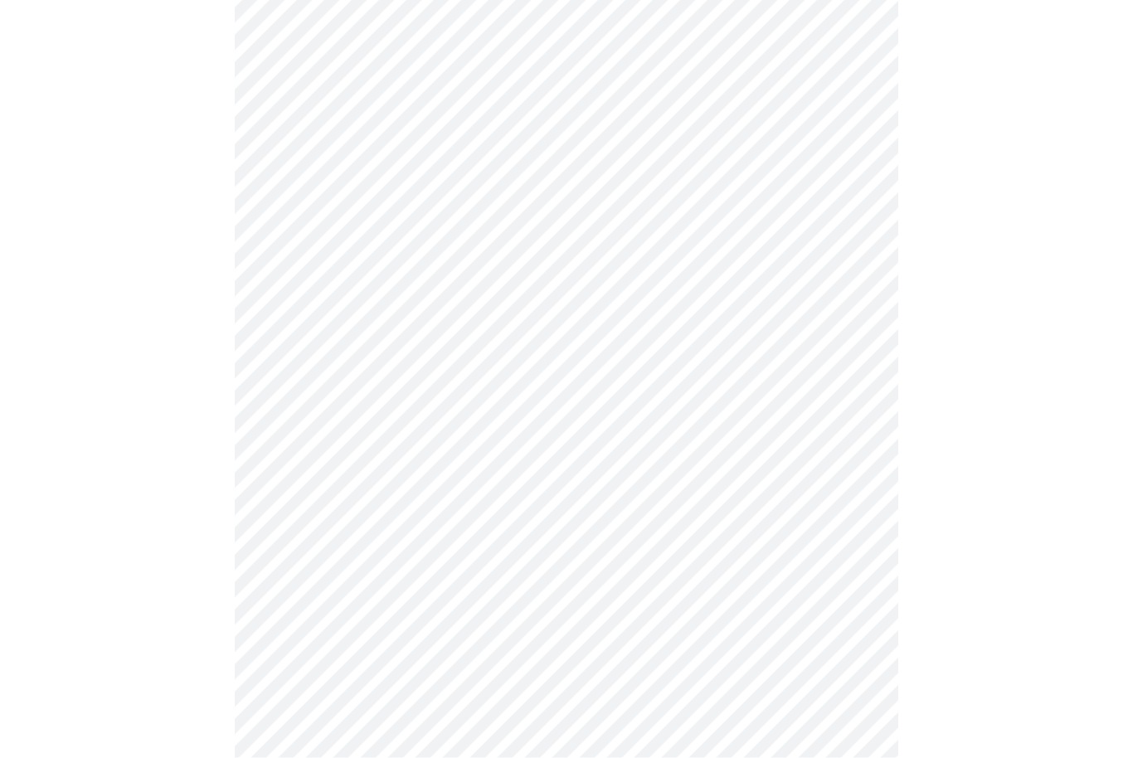
scroll to position [587, 0]
click at [850, 181] on body "MyMenopauseRx Intake Questions 3 / 13" at bounding box center [567, 485] width 1120 height 2131
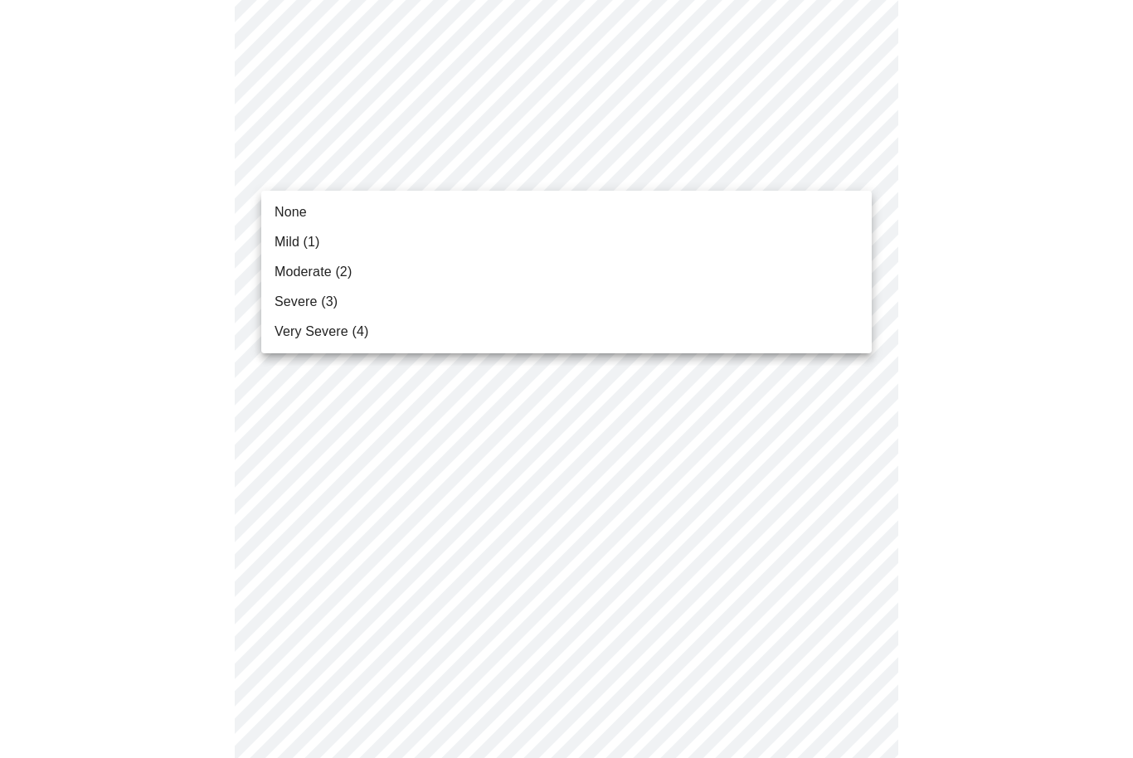
click at [324, 218] on li "None" at bounding box center [566, 212] width 611 height 30
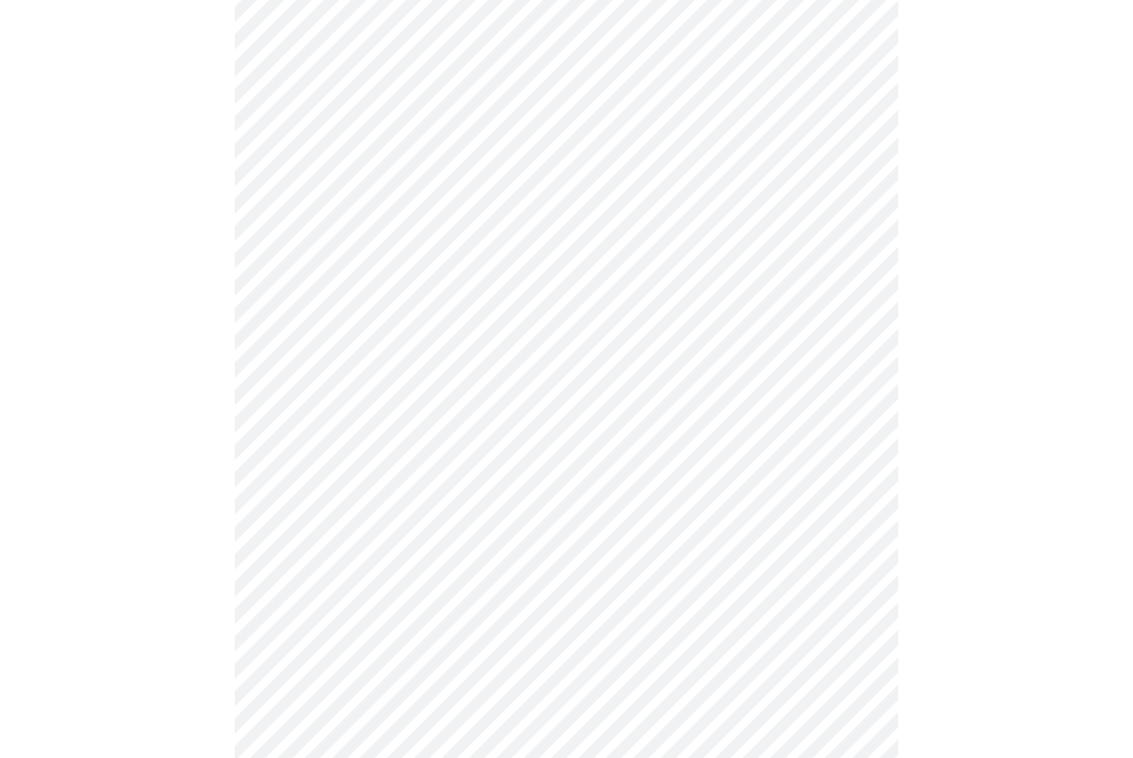
click at [841, 280] on body "MyMenopauseRx Intake Questions 3 / 13" at bounding box center [567, 474] width 1120 height 2108
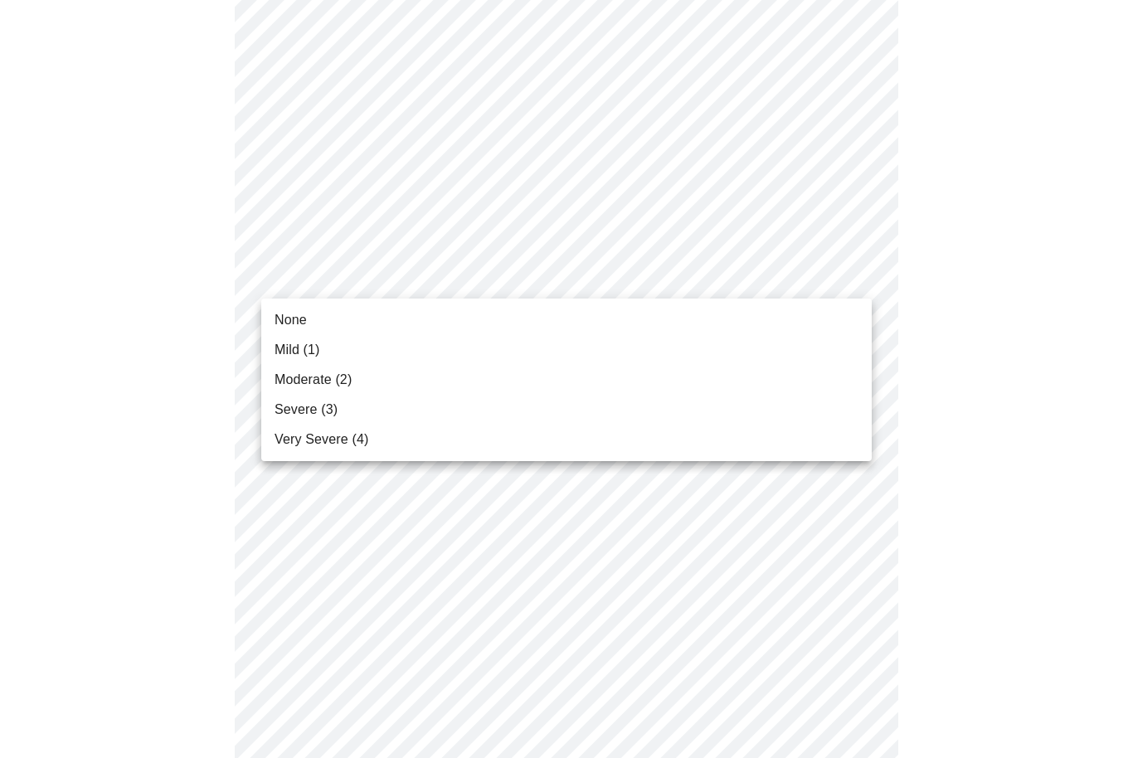
click at [324, 321] on li "None" at bounding box center [566, 320] width 611 height 30
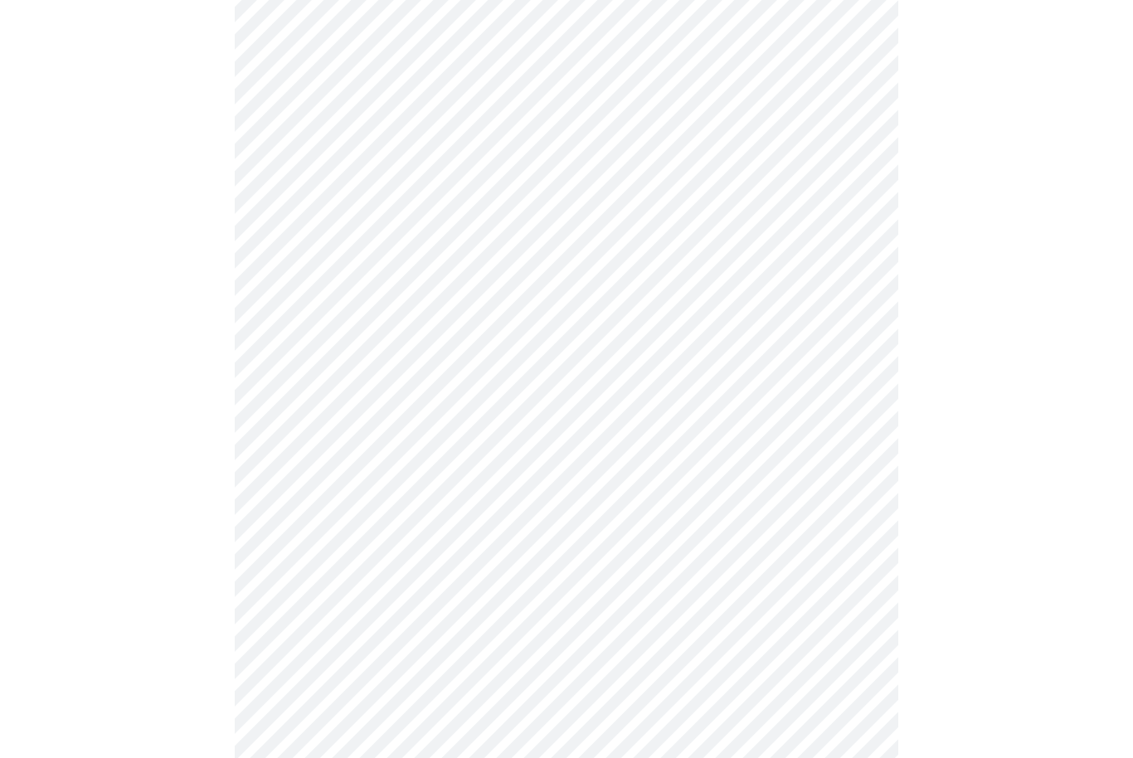
click at [841, 392] on body "MyMenopauseRx Intake Questions 3 / 13" at bounding box center [567, 463] width 1120 height 2086
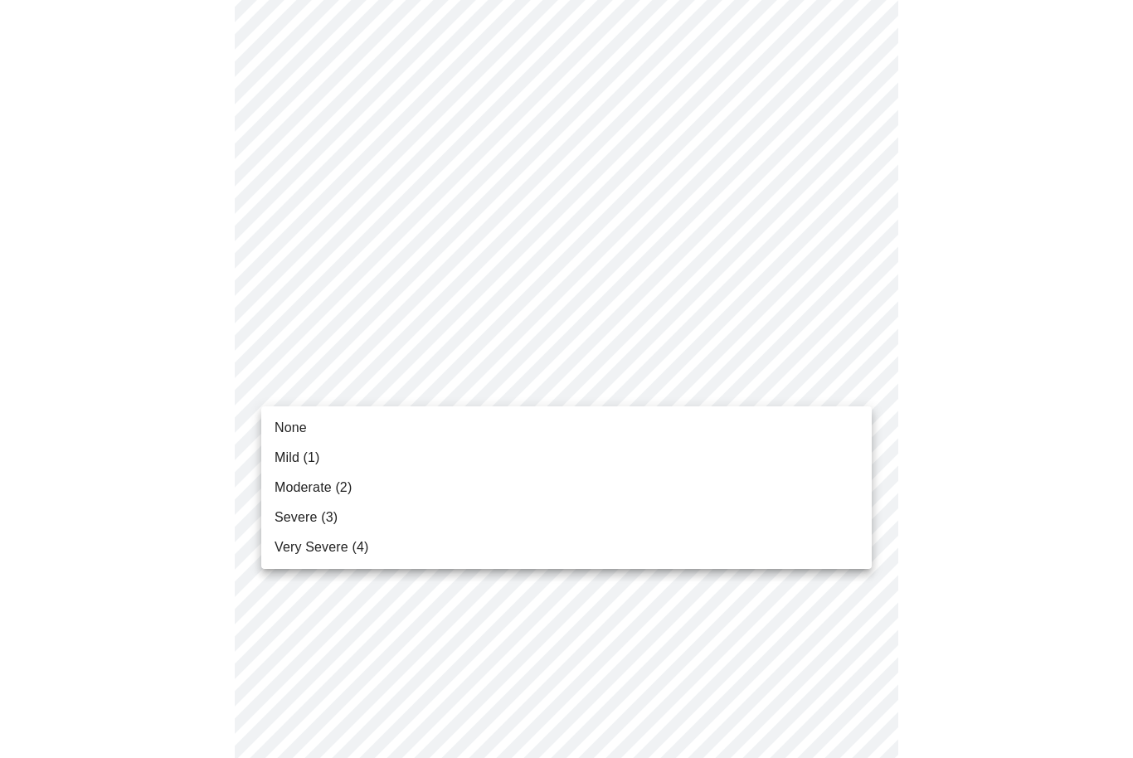
click at [312, 431] on li "None" at bounding box center [566, 428] width 611 height 30
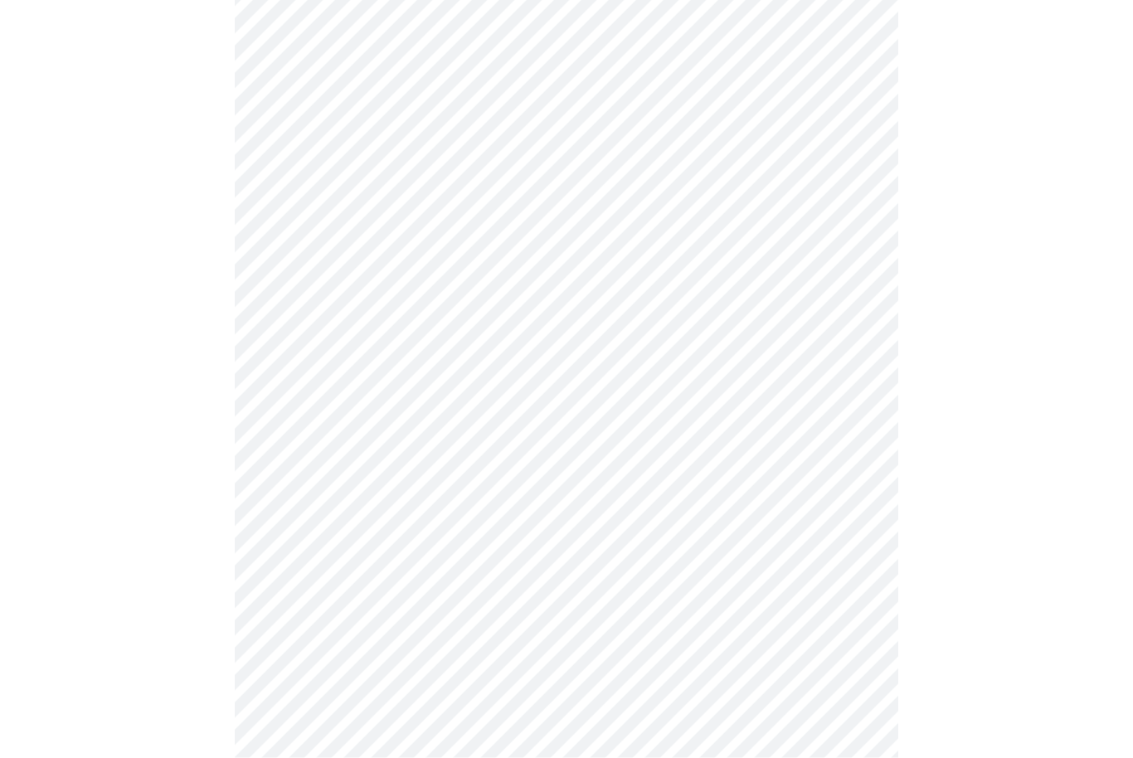
scroll to position [796, 0]
click at [850, 305] on body "MyMenopauseRx Intake Questions 3 / 13" at bounding box center [567, 243] width 1120 height 2064
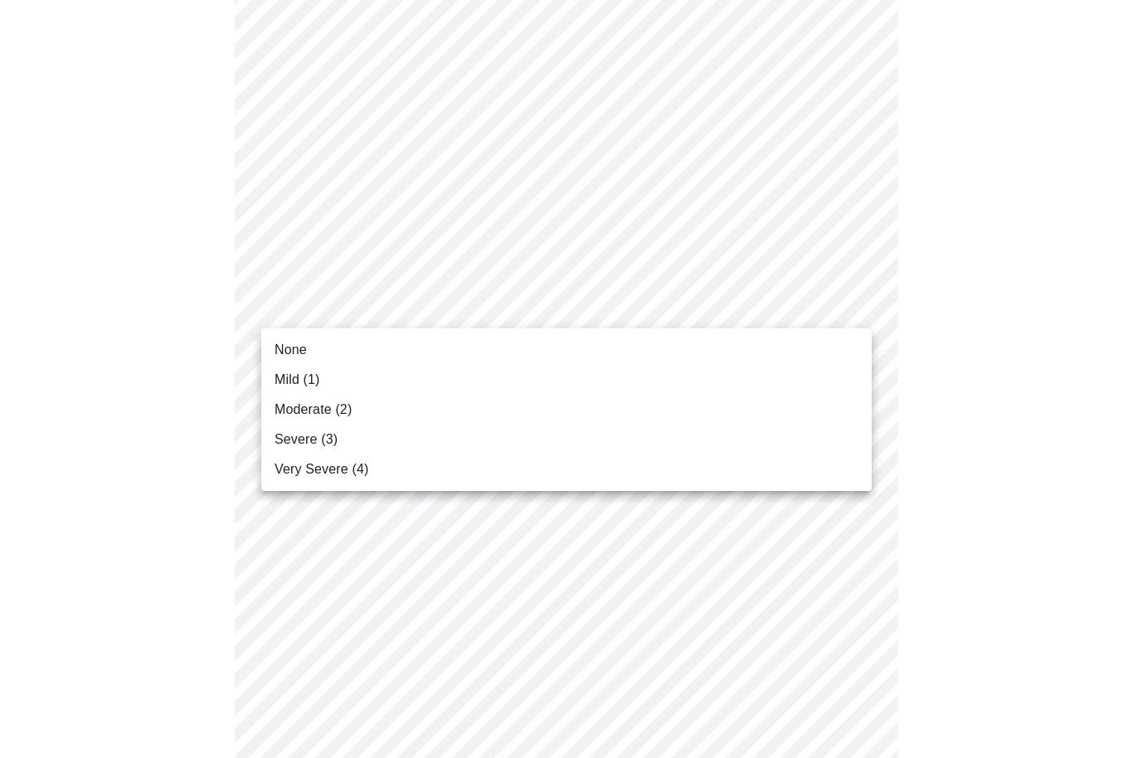
click at [305, 353] on span "None" at bounding box center [291, 350] width 32 height 20
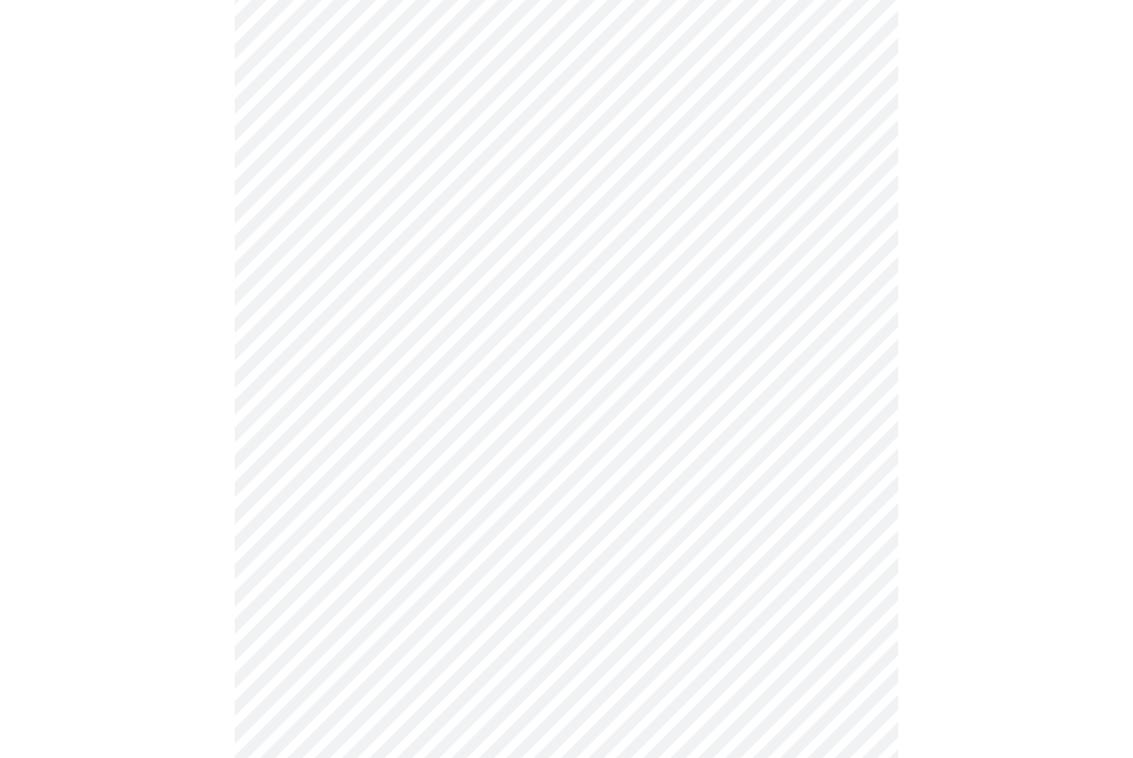
click at [851, 437] on body "MyMenopauseRx Intake Questions 3 / 13" at bounding box center [567, 231] width 1120 height 2041
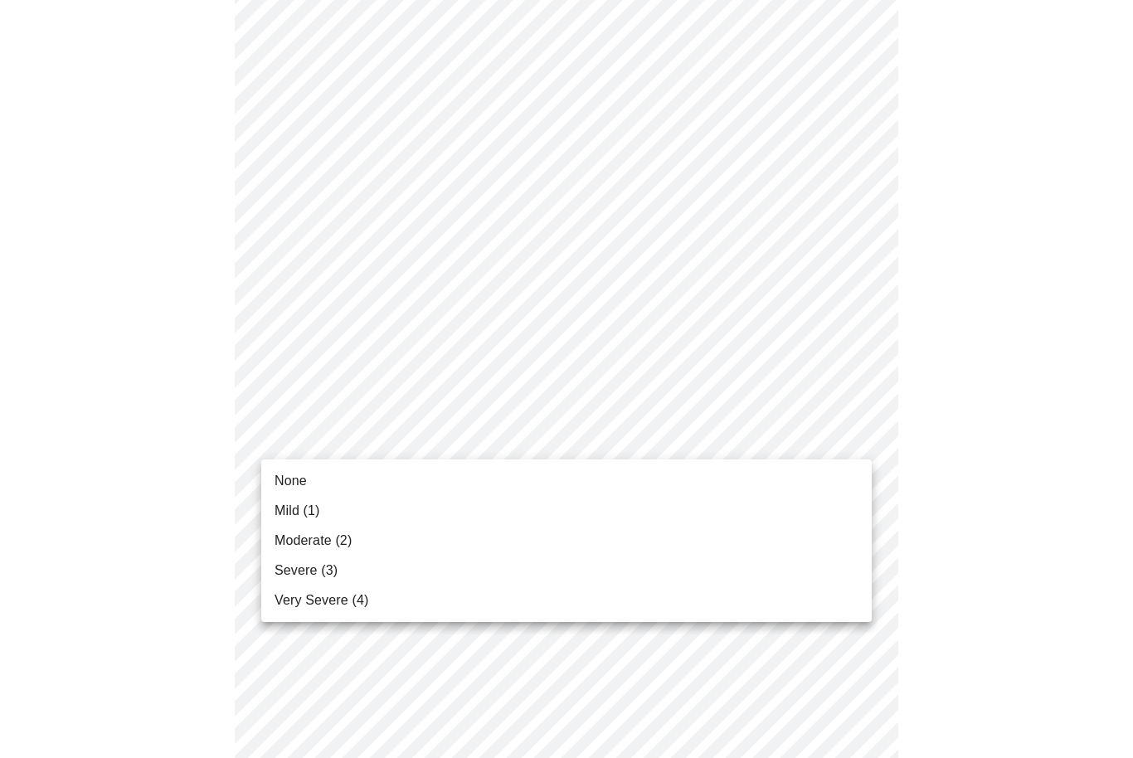
click at [338, 475] on li "None" at bounding box center [566, 481] width 611 height 30
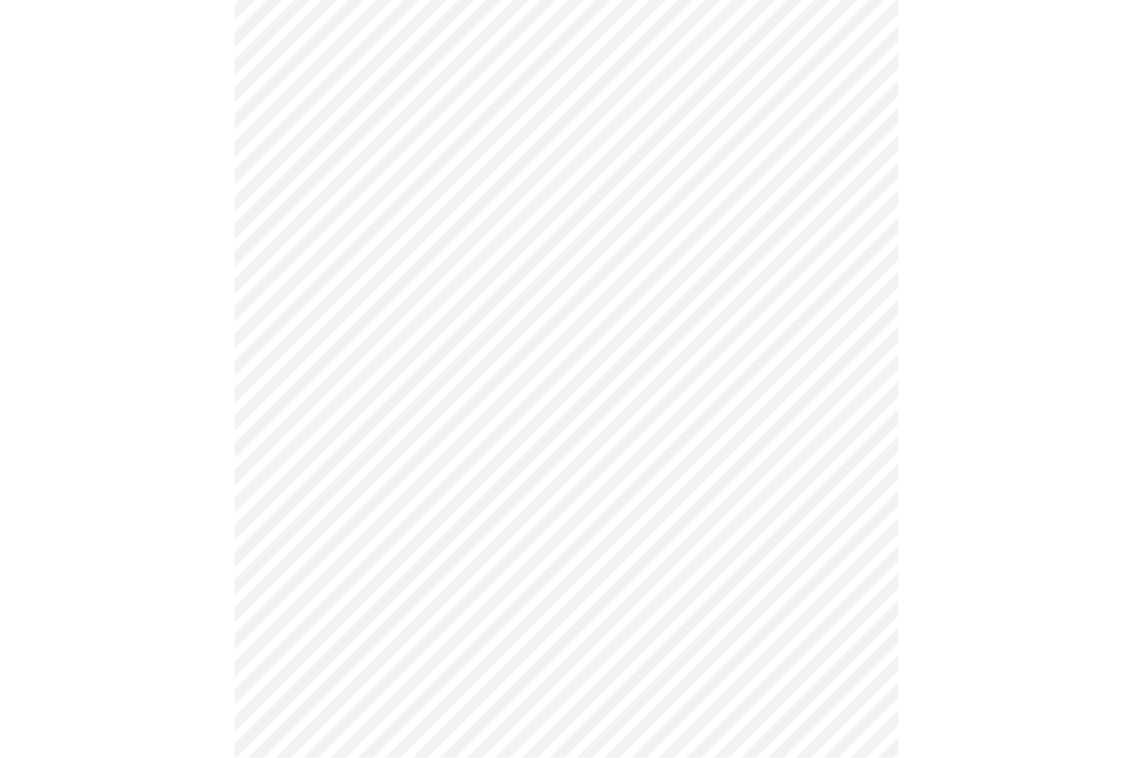
scroll to position [1167, 0]
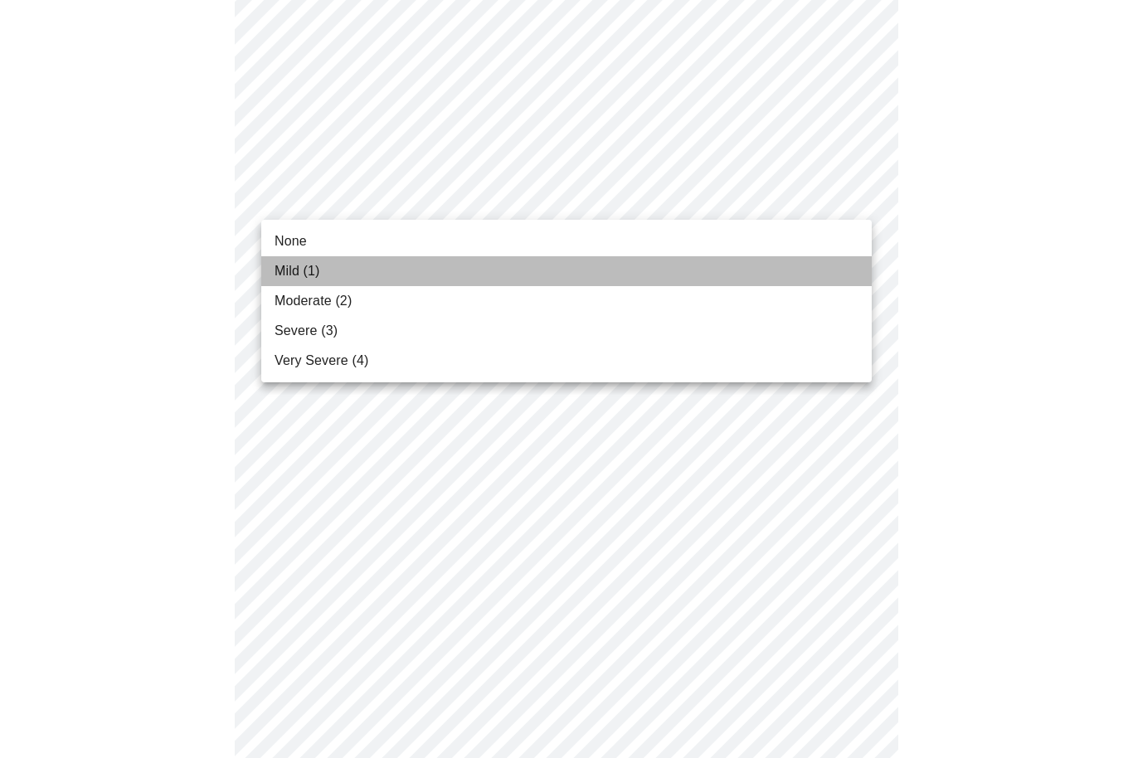
click at [303, 275] on span "Mild (1)" at bounding box center [298, 271] width 46 height 20
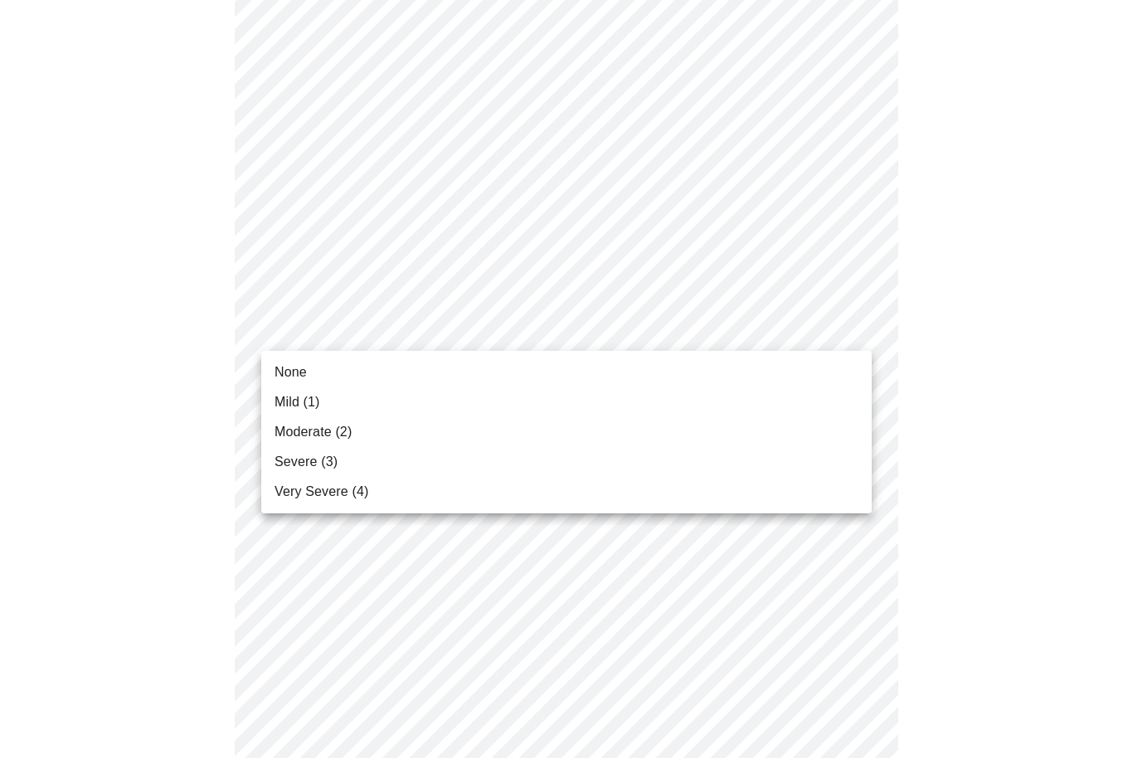
click at [326, 374] on li "None" at bounding box center [566, 373] width 611 height 30
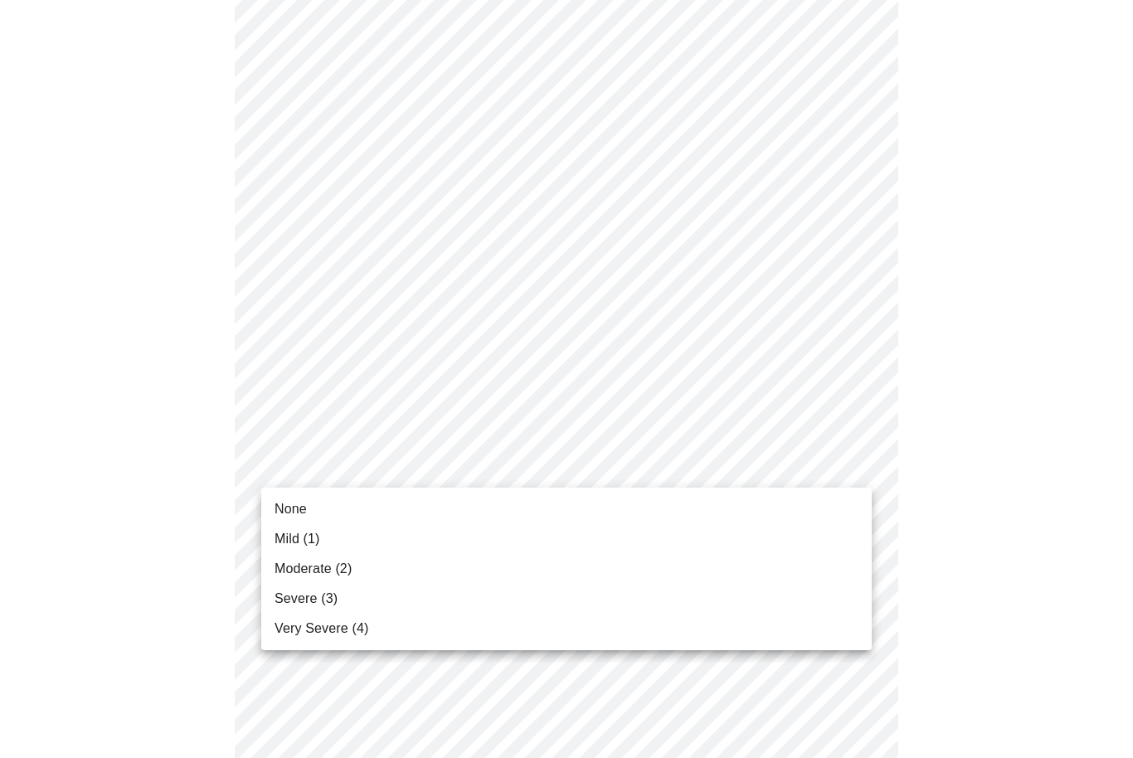
click at [305, 548] on span "Mild (1)" at bounding box center [298, 539] width 46 height 20
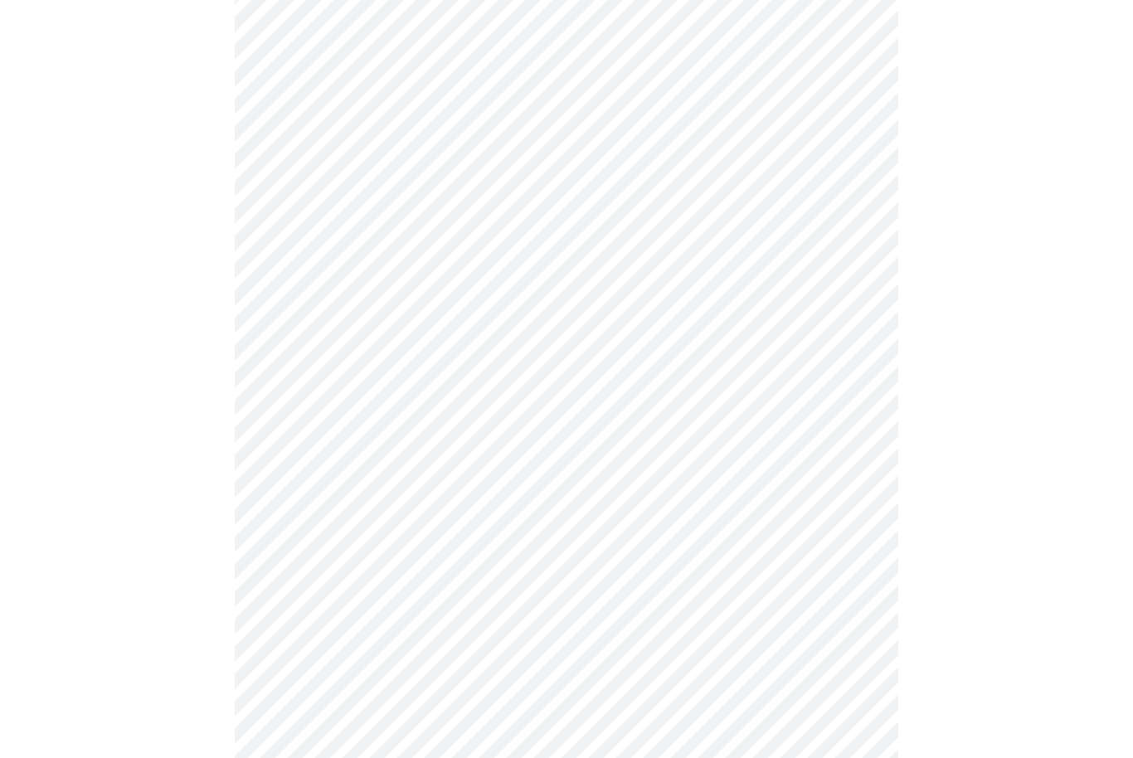
scroll to position [753, 0]
click at [855, 194] on body "MyMenopauseRx Intake Questions 4 / 13" at bounding box center [567, 36] width 1120 height 1567
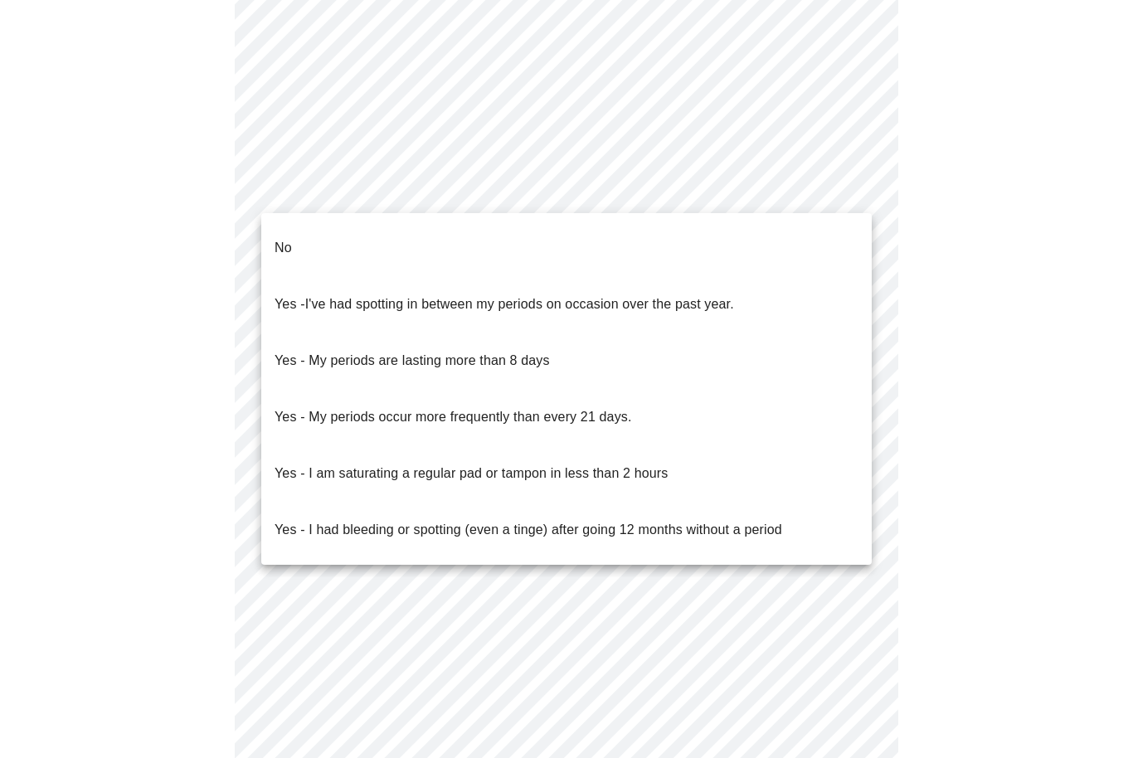
click at [334, 229] on li "No" at bounding box center [566, 248] width 611 height 56
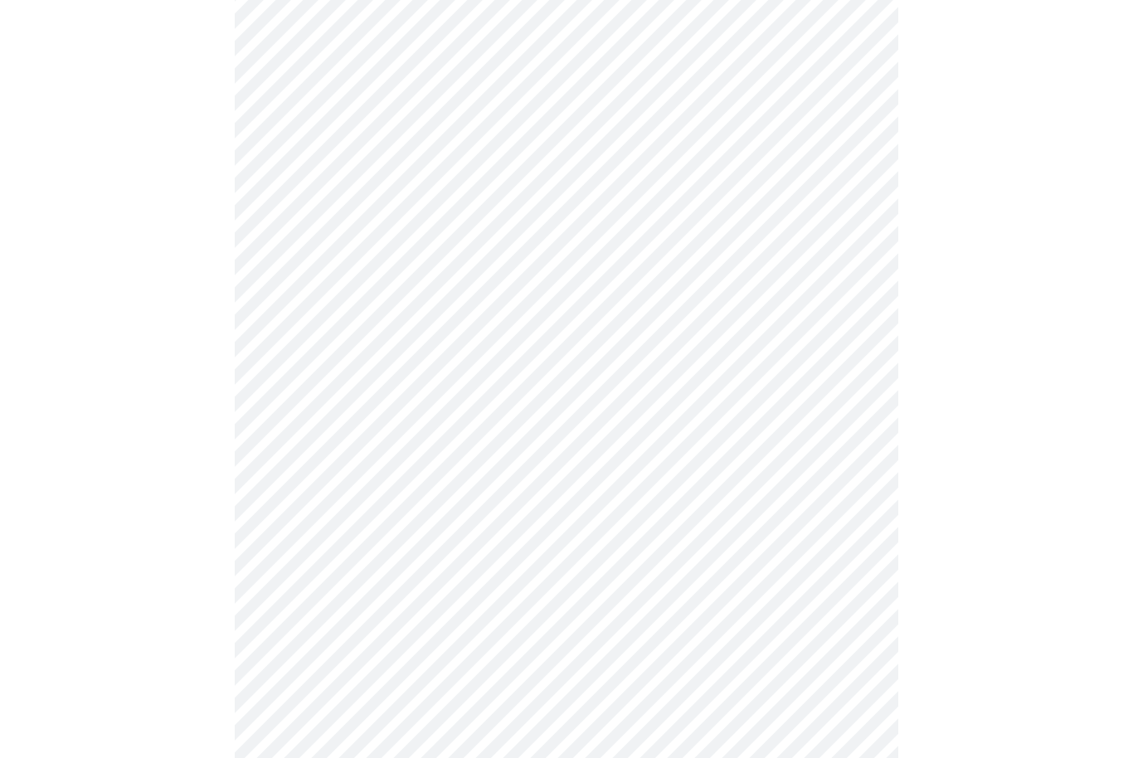
click at [850, 320] on body "MyMenopauseRx Intake Questions 4 / 13" at bounding box center [567, 40] width 1120 height 1557
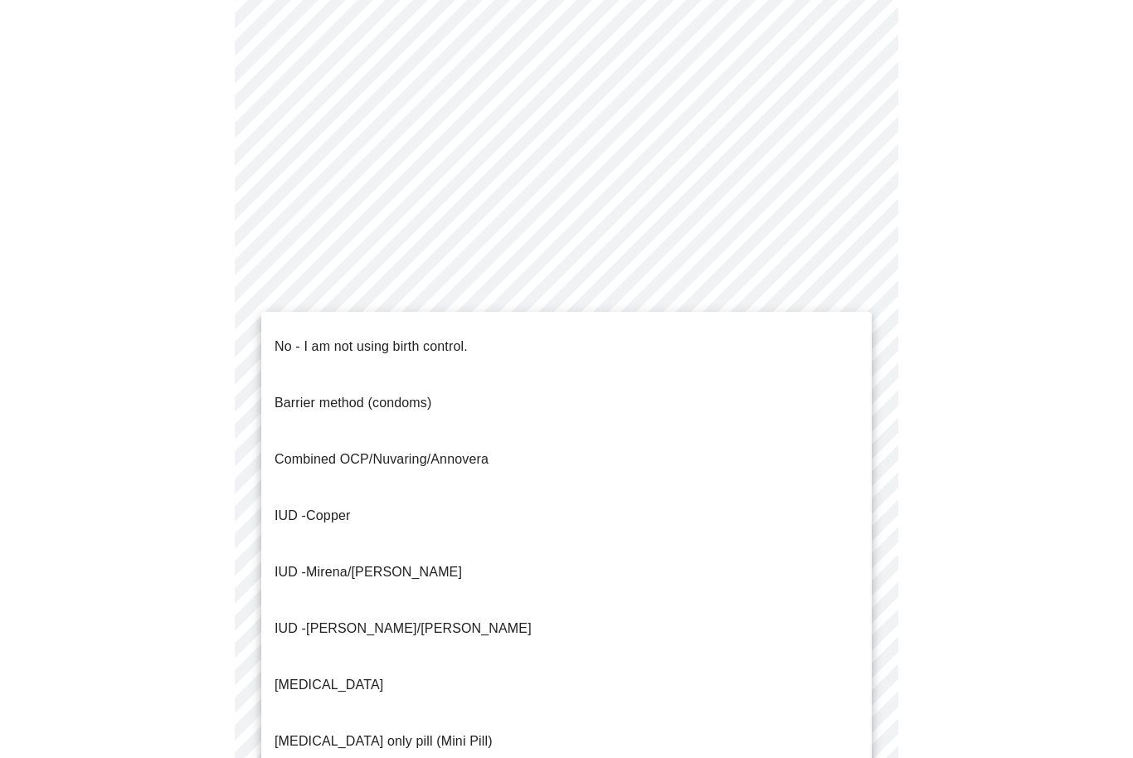
click at [496, 329] on li "No - I am not using birth control." at bounding box center [566, 347] width 611 height 56
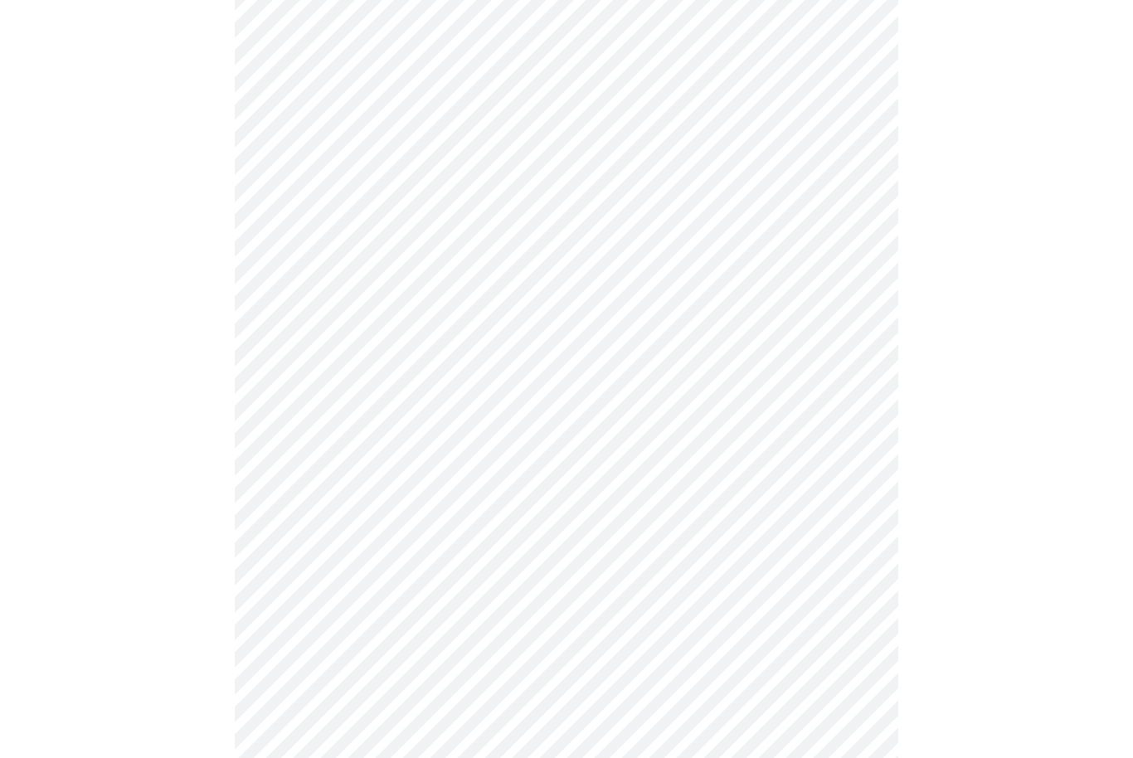
click at [832, 446] on body "MyMenopauseRx Intake Questions 4 / 13" at bounding box center [567, 45] width 1120 height 1548
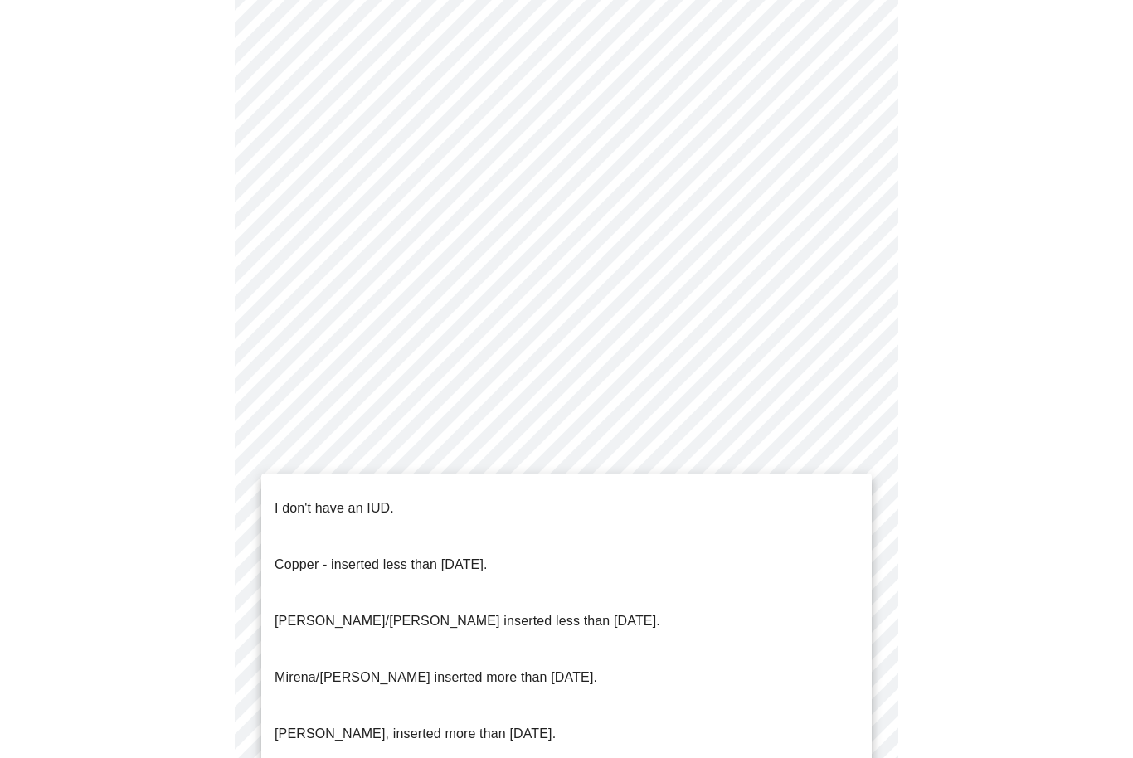
click at [390, 499] on p "I don't have an IUD." at bounding box center [334, 509] width 119 height 20
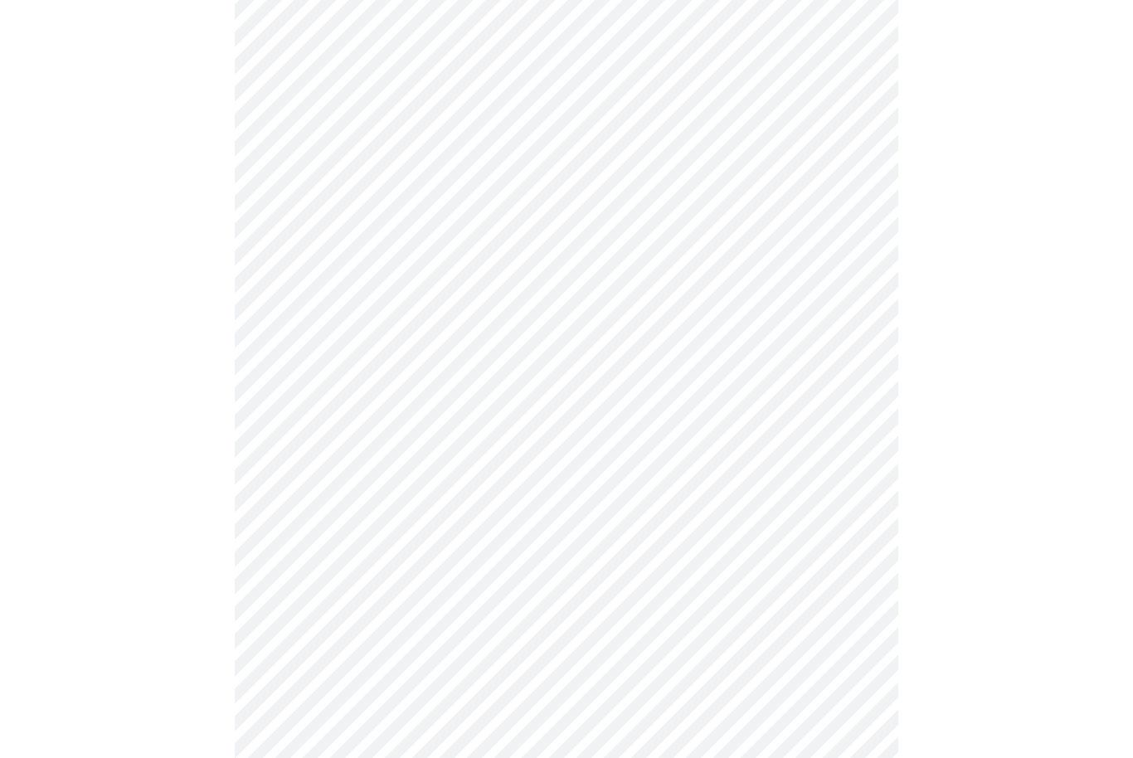
click at [847, 583] on body "MyMenopauseRx Intake Questions 4 / 13" at bounding box center [567, 50] width 1120 height 1539
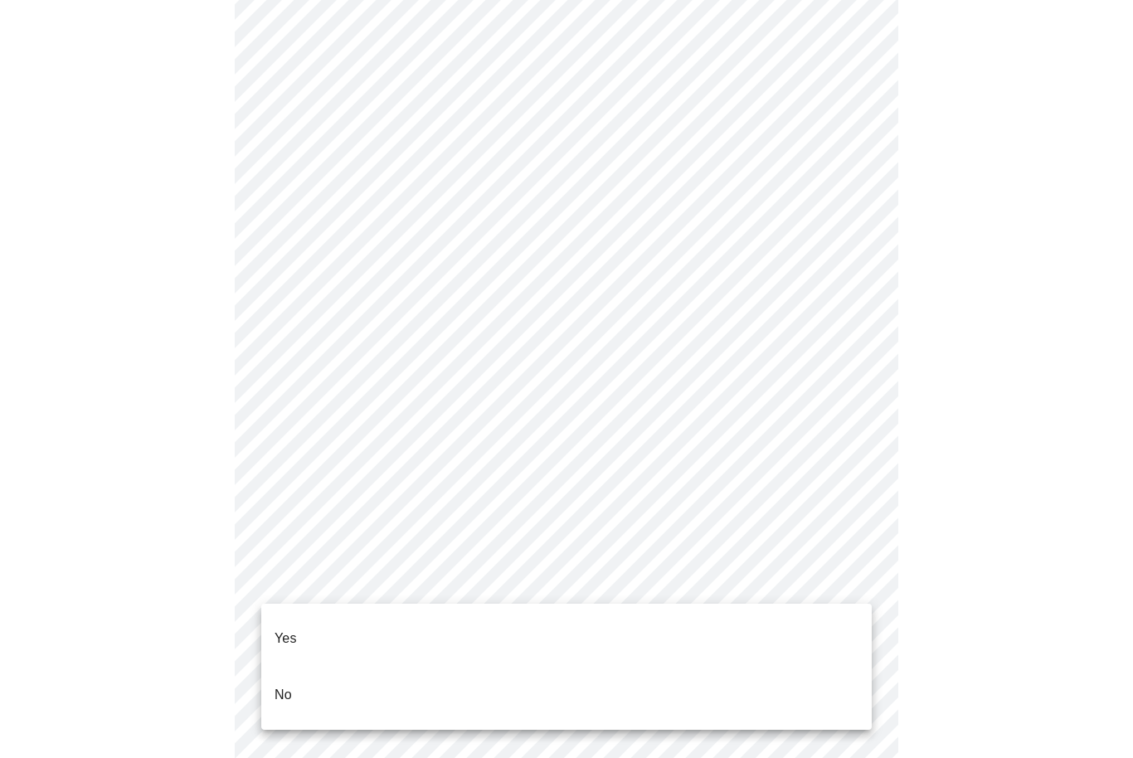
click at [318, 626] on li "Yes" at bounding box center [566, 639] width 611 height 56
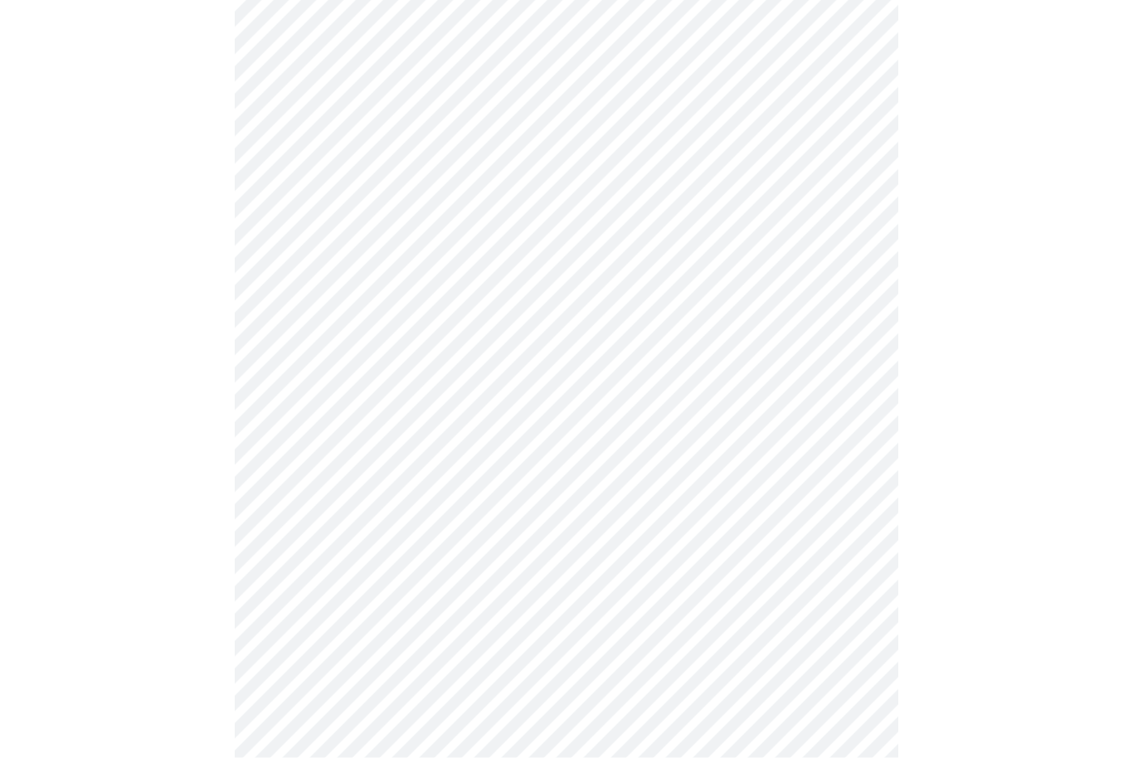
scroll to position [373, 0]
click at [854, 202] on body "MyMenopauseRx Intake Questions 5 / 13" at bounding box center [567, 246] width 1120 height 1226
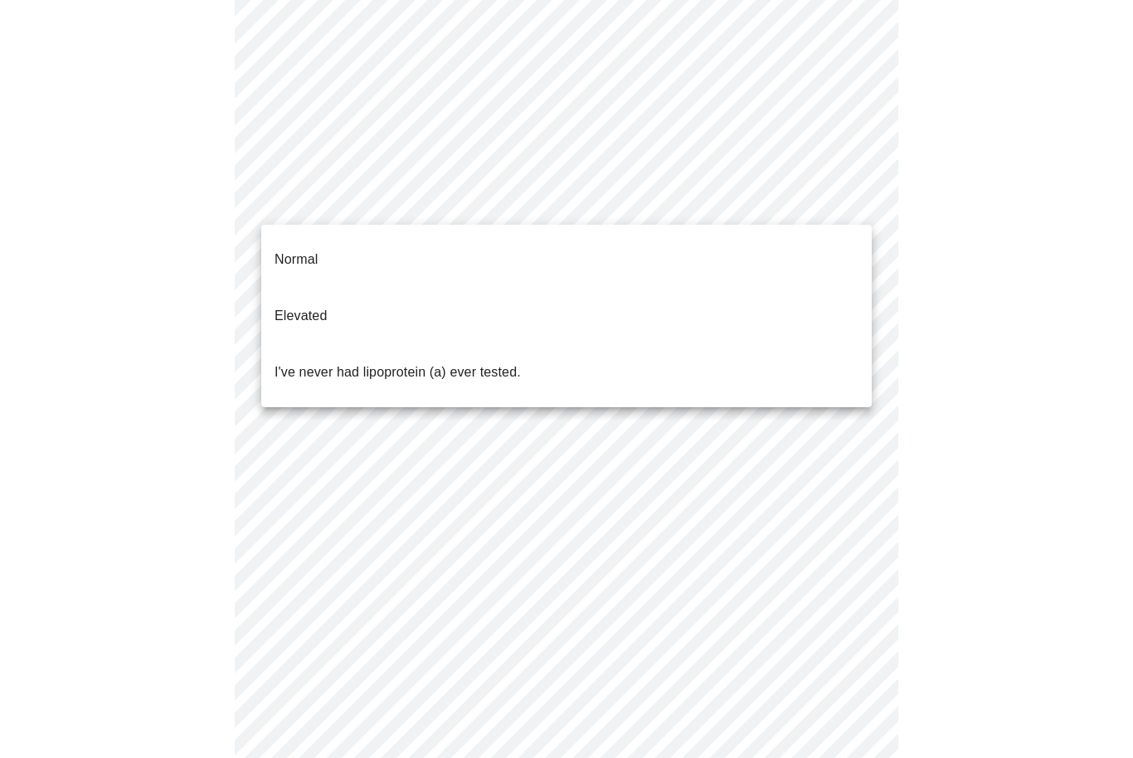
click at [461, 349] on span "I've never had lipoprotein (a) ever tested." at bounding box center [398, 372] width 246 height 46
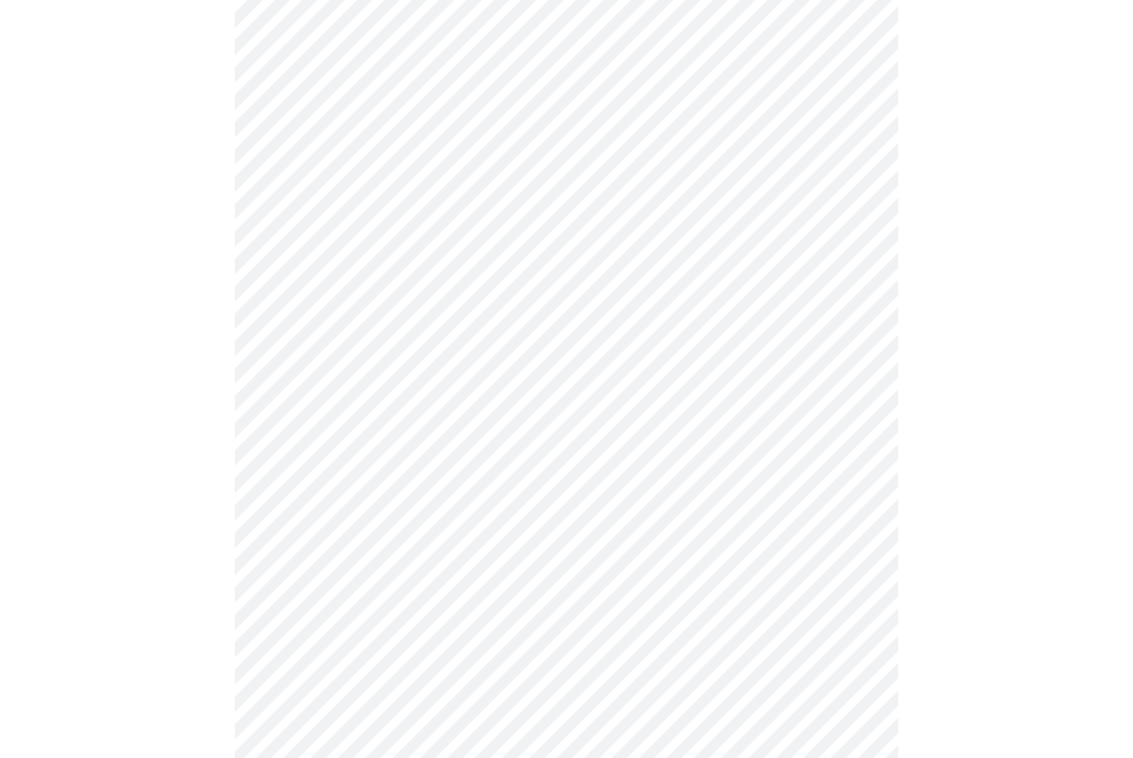
scroll to position [4236, 0]
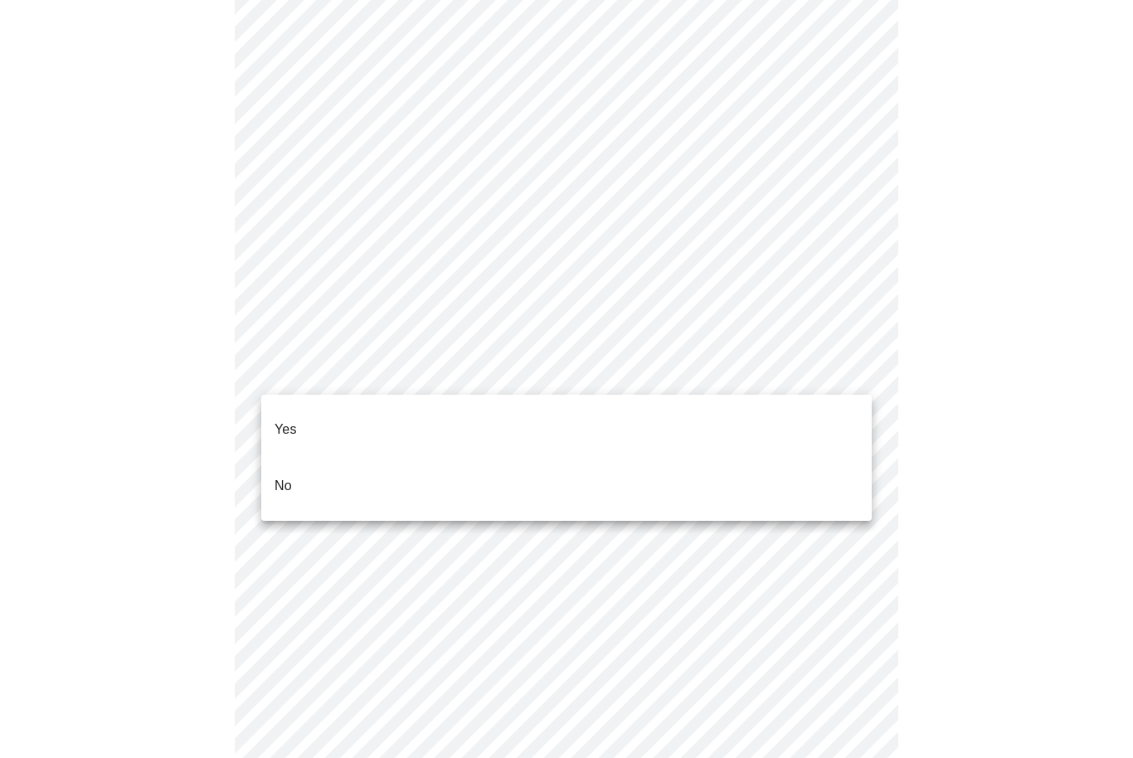
click at [314, 466] on li "No" at bounding box center [566, 486] width 611 height 56
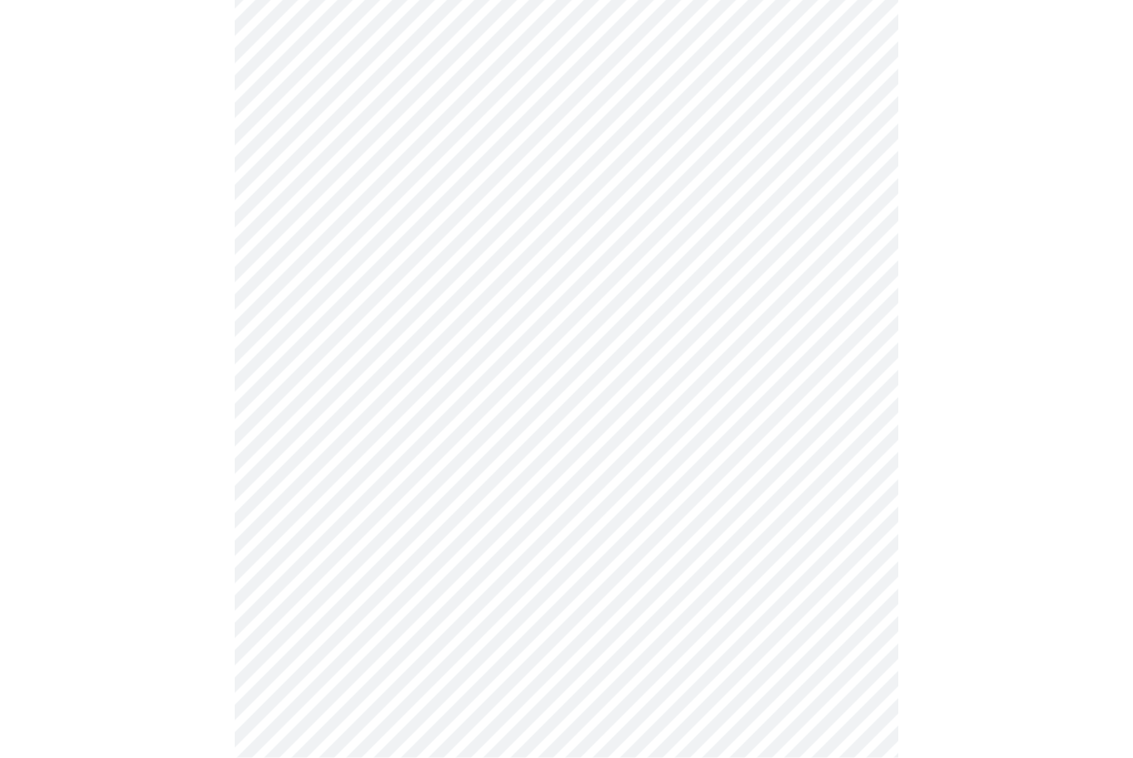
scroll to position [545, 0]
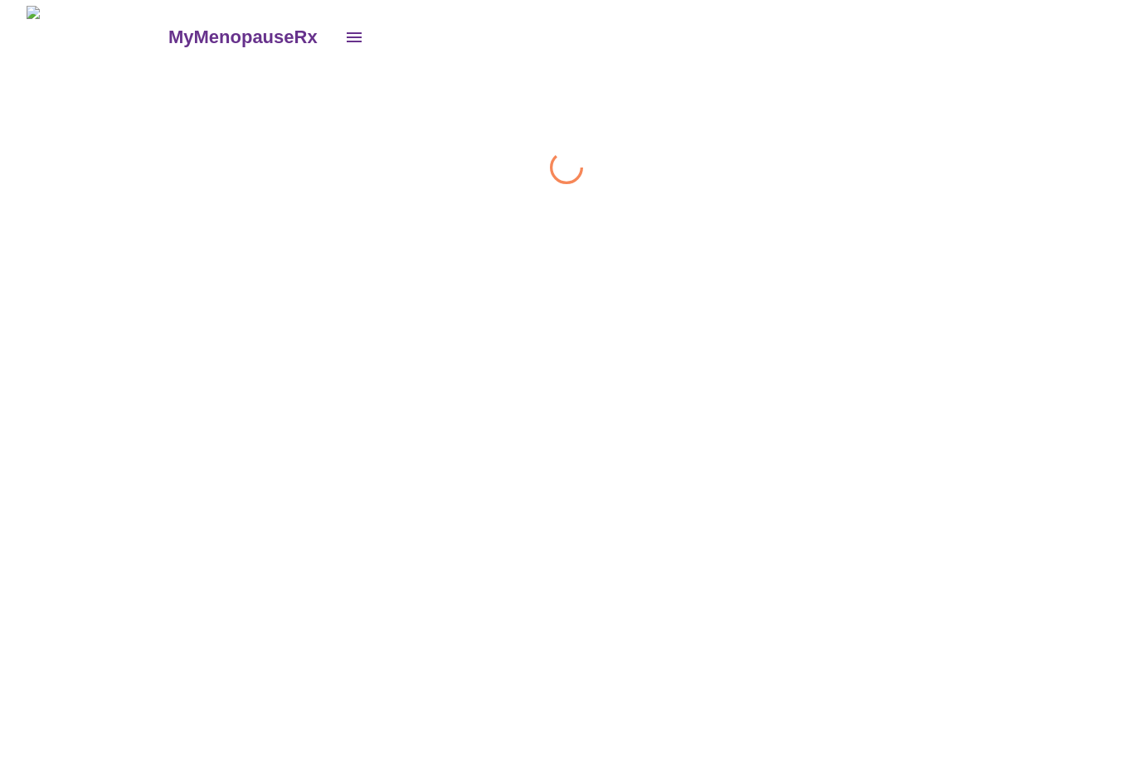
scroll to position [1, 0]
